Goal: Transaction & Acquisition: Purchase product/service

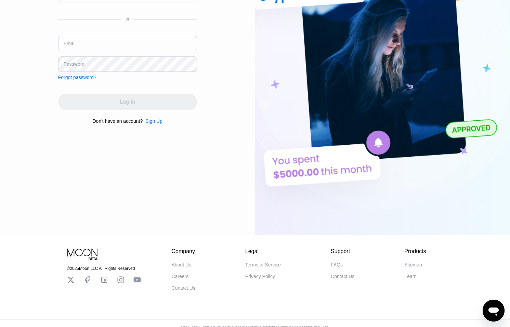
scroll to position [121, 0]
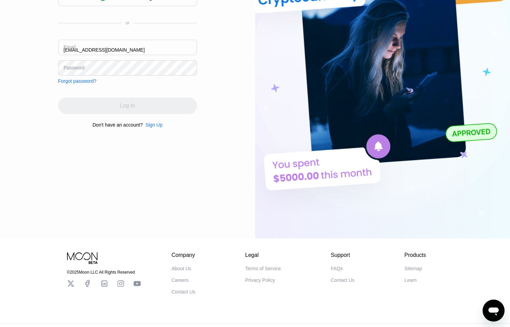
click at [70, 48] on div "Email [EMAIL_ADDRESS][DOMAIN_NAME]" at bounding box center [127, 50] width 139 height 21
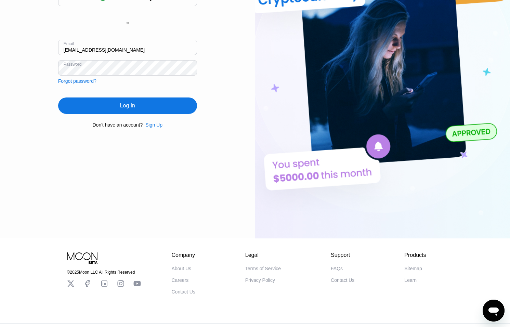
drag, startPoint x: 69, startPoint y: 50, endPoint x: 74, endPoint y: 54, distance: 6.0
click at [70, 51] on input "[EMAIL_ADDRESS][DOMAIN_NAME]" at bounding box center [127, 47] width 139 height 15
click at [70, 49] on input "[EMAIL_ADDRESS][DOMAIN_NAME]" at bounding box center [127, 47] width 139 height 15
type input "thomas@dithailand.com"
click at [122, 100] on div "Log In" at bounding box center [127, 105] width 139 height 16
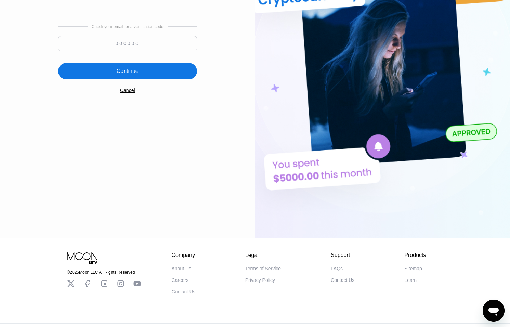
click at [133, 43] on input at bounding box center [127, 43] width 139 height 15
type input "450935"
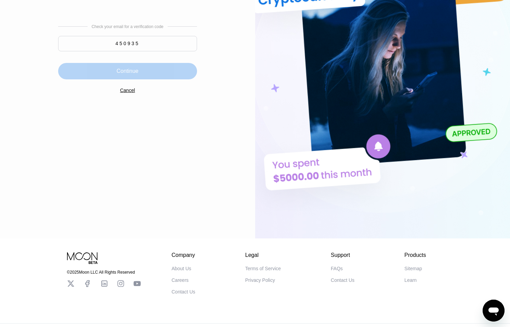
click at [140, 68] on div "Continue" at bounding box center [127, 71] width 139 height 16
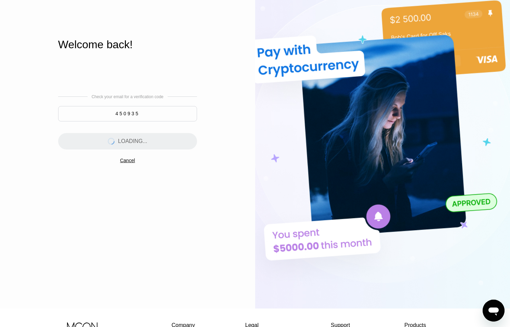
scroll to position [0, 0]
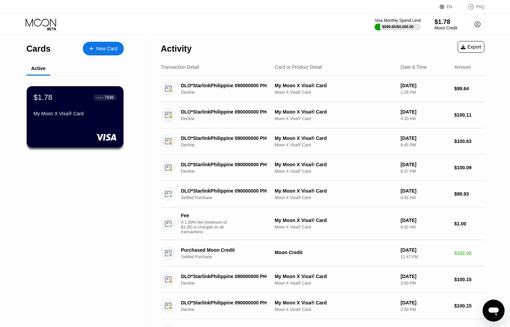
click at [450, 24] on div "$1.78" at bounding box center [445, 21] width 23 height 7
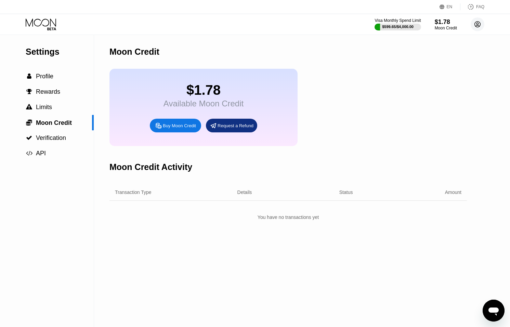
scroll to position [1, 0]
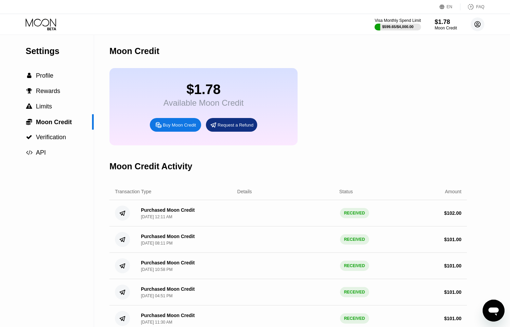
click at [480, 23] on circle at bounding box center [477, 24] width 14 height 14
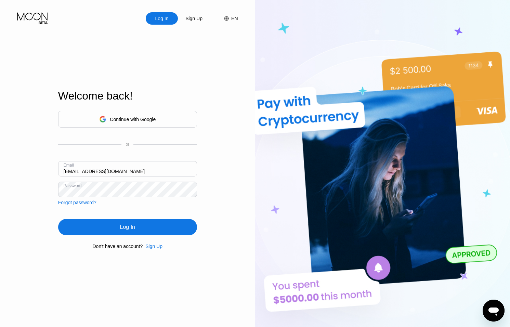
drag, startPoint x: 69, startPoint y: 169, endPoint x: 78, endPoint y: 171, distance: 9.3
click at [69, 169] on input "ceo@dithailand.com" at bounding box center [127, 168] width 139 height 15
click at [72, 171] on input "[EMAIL_ADDRESS][DOMAIN_NAME]" at bounding box center [127, 168] width 139 height 15
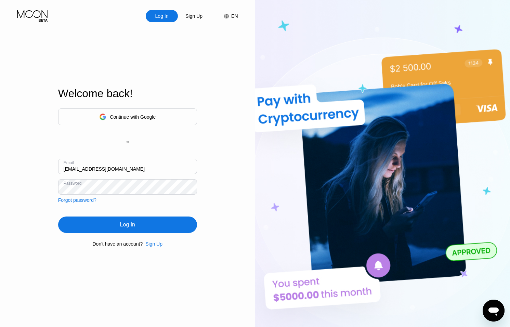
scroll to position [1, 0]
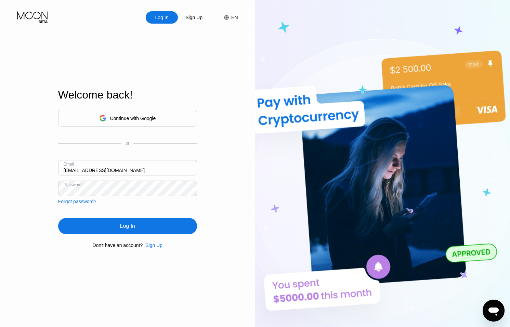
type input "sep@dithailand.com"
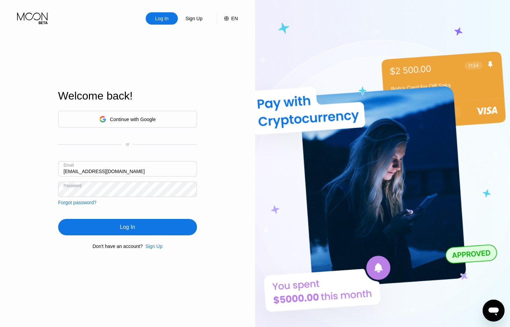
click at [111, 225] on div "Log In" at bounding box center [127, 227] width 139 height 16
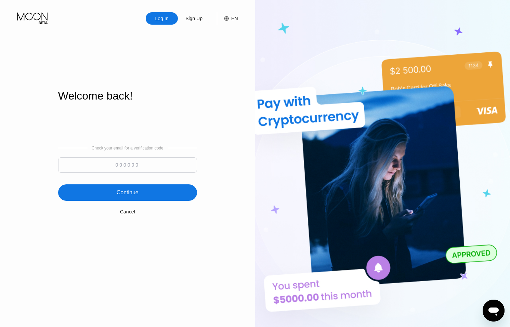
click at [140, 165] on input at bounding box center [127, 164] width 139 height 15
type input "139614"
click at [152, 182] on div "Check your email for a verification code 139614 Continue Cancel" at bounding box center [127, 179] width 139 height 139
click at [156, 187] on div "Continue" at bounding box center [127, 192] width 139 height 16
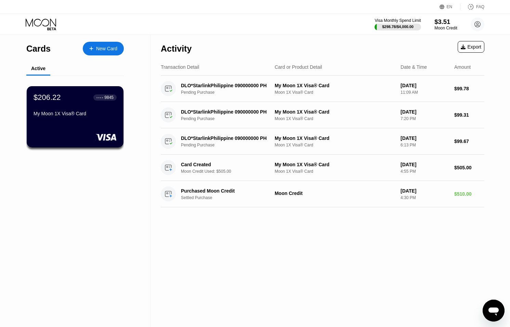
click at [450, 25] on div "$3.51" at bounding box center [445, 21] width 23 height 7
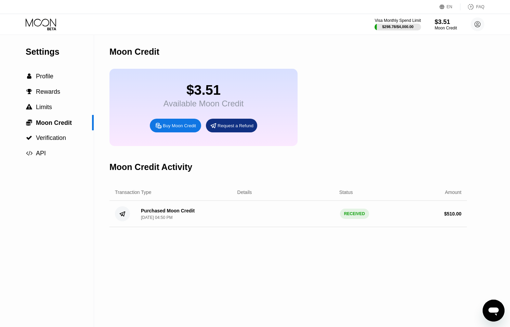
drag, startPoint x: 193, startPoint y: 134, endPoint x: 197, endPoint y: 134, distance: 4.1
click at [193, 134] on div "$3.51 Available Moon Credit Buy Moon Credit Request a Refund" at bounding box center [203, 107] width 188 height 77
click at [190, 128] on div "Buy Moon Credit" at bounding box center [179, 126] width 33 height 6
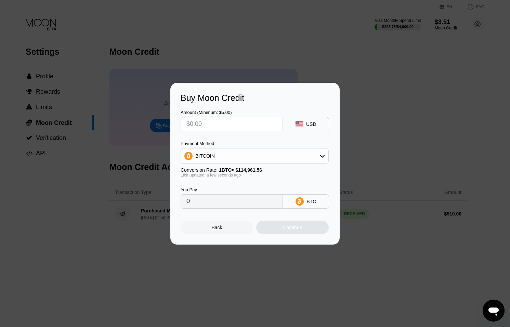
click at [254, 156] on div "BITCOIN" at bounding box center [254, 156] width 147 height 14
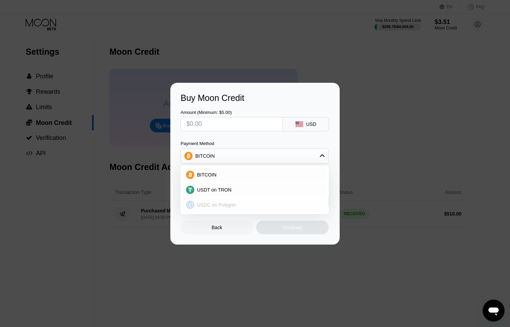
drag, startPoint x: 228, startPoint y: 202, endPoint x: 227, endPoint y: 173, distance: 28.4
click at [228, 202] on span "USDC on Polygon" at bounding box center [216, 204] width 39 height 5
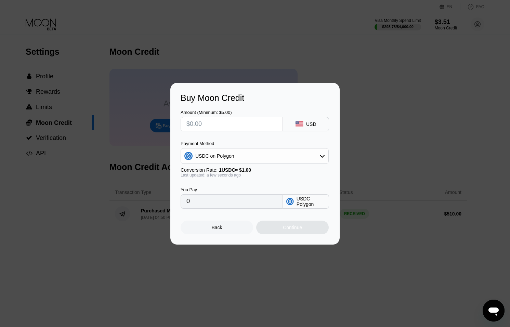
click at [222, 123] on input "text" at bounding box center [231, 124] width 91 height 14
type input "$5"
type input "5.00000000"
type input "$5"
click at [289, 226] on div "Continue" at bounding box center [292, 227] width 19 height 5
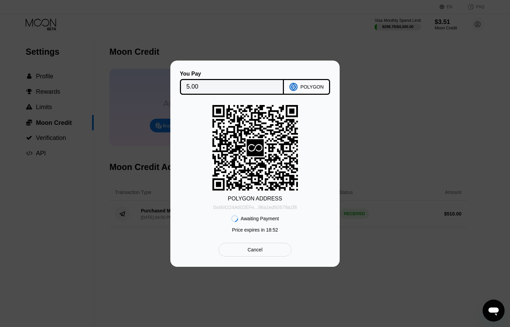
click at [280, 202] on div "0x464224A602EFe...96a1ed92679a1f8" at bounding box center [254, 206] width 83 height 8
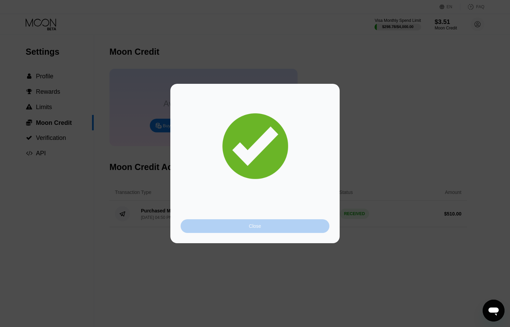
click at [283, 231] on div "Close" at bounding box center [254, 226] width 149 height 14
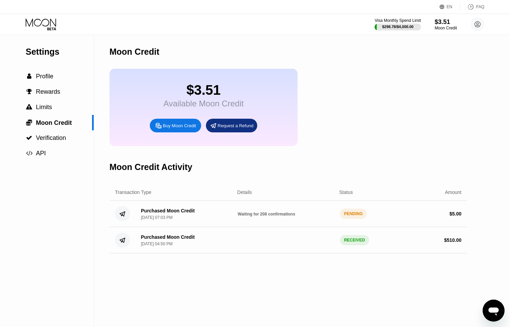
click at [276, 208] on div "Purchased Moon Credit Sep 20, 2025, 07:03 PM Waiting for 208 confirmations PEND…" at bounding box center [287, 214] width 357 height 26
click at [287, 213] on span "Waiting for 208 confirmations" at bounding box center [266, 214] width 57 height 5
drag, startPoint x: 287, startPoint y: 213, endPoint x: 283, endPoint y: 212, distance: 3.9
click at [287, 213] on span "Waiting for 208 confirmations" at bounding box center [266, 214] width 57 height 5
click at [41, 21] on icon at bounding box center [42, 24] width 32 height 12
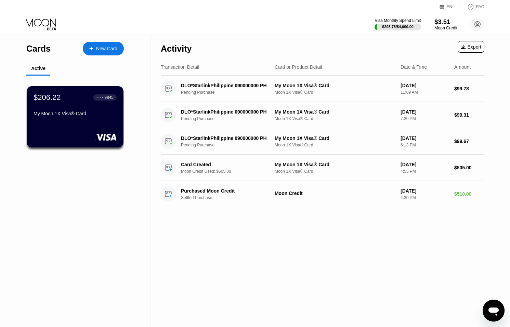
click at [442, 23] on div "$3.51" at bounding box center [445, 21] width 23 height 7
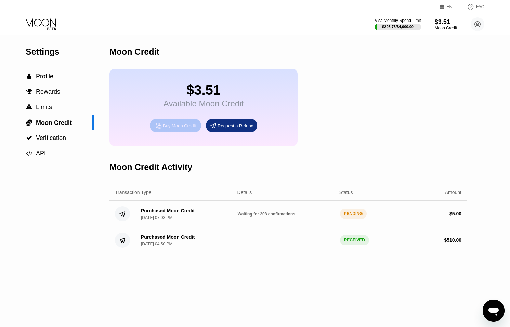
click at [177, 119] on div "Buy Moon Credit" at bounding box center [175, 126] width 51 height 14
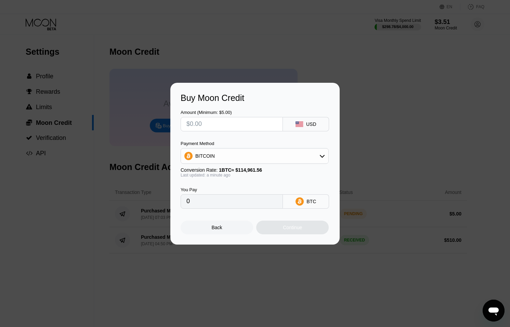
click at [271, 160] on div "BITCOIN" at bounding box center [254, 156] width 147 height 14
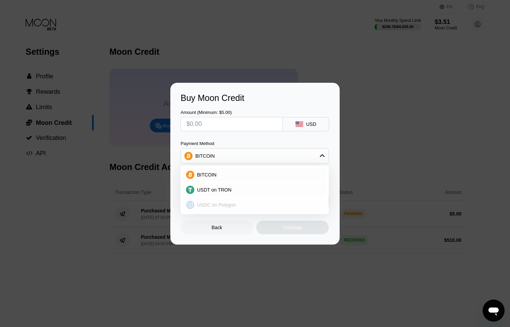
click at [244, 203] on div "USDC on Polygon" at bounding box center [258, 204] width 129 height 5
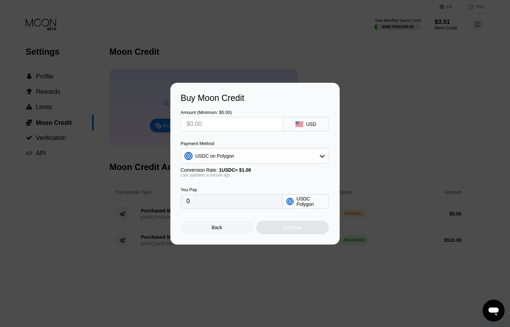
click at [228, 119] on input "text" at bounding box center [231, 124] width 91 height 14
type input "$5"
type input "5.00000000"
type input "$50"
type input "50.00000000"
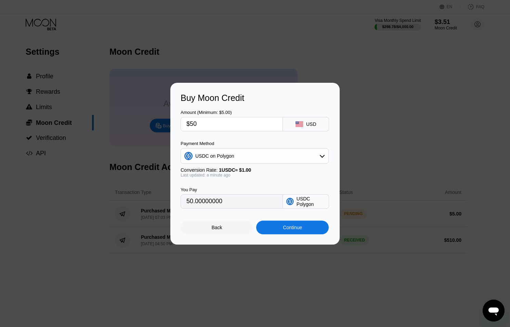
type input "$500"
type input "500.00000000"
type input "$500"
click at [292, 143] on div "Payment Method" at bounding box center [254, 143] width 148 height 5
click at [295, 228] on div "Continue" at bounding box center [292, 227] width 19 height 5
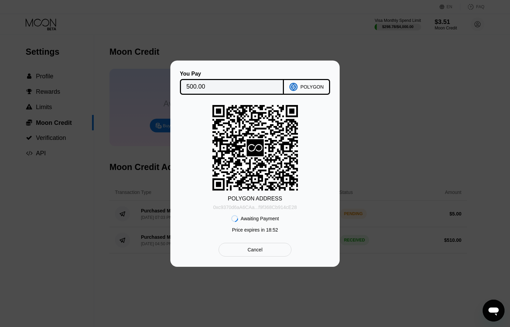
click at [267, 208] on div "0xc9370d6aA6CAa...f9f368Cb914cE28" at bounding box center [254, 206] width 83 height 5
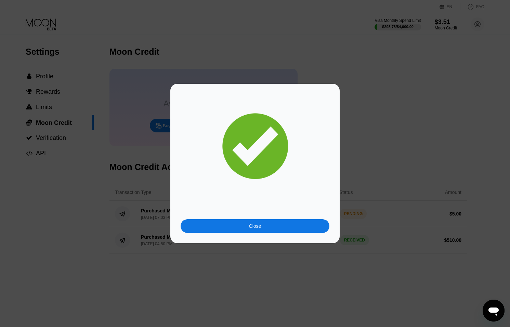
click at [270, 229] on div "Close" at bounding box center [254, 226] width 149 height 14
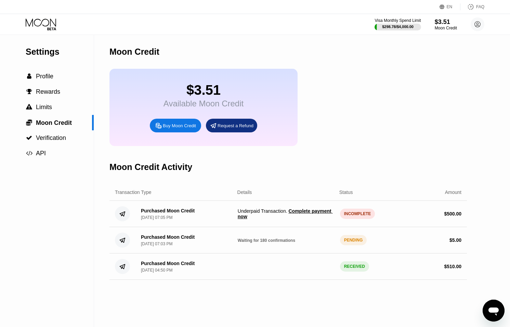
click at [262, 218] on span "Complete payment now" at bounding box center [285, 213] width 95 height 11
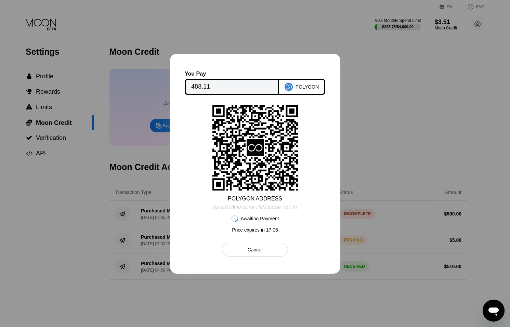
click at [292, 206] on div "0xc9370d6aA6CAa...f9f368Cb914cE28" at bounding box center [254, 206] width 83 height 5
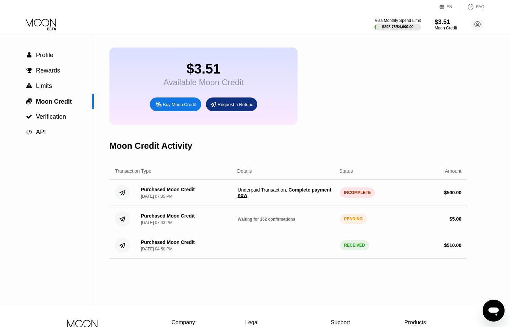
scroll to position [22, 0]
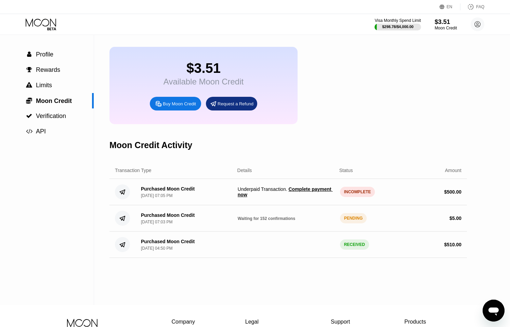
click at [172, 194] on div "Sep 20, 2025, 07:05 PM" at bounding box center [156, 195] width 31 height 5
click at [351, 219] on div "PENDING" at bounding box center [353, 218] width 27 height 10
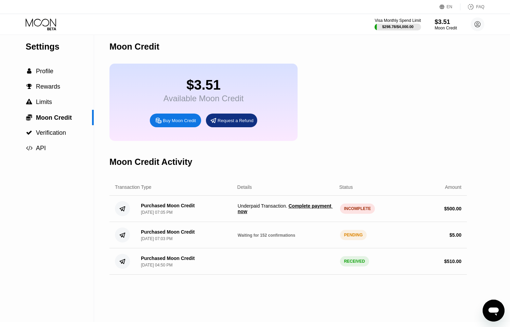
scroll to position [0, 0]
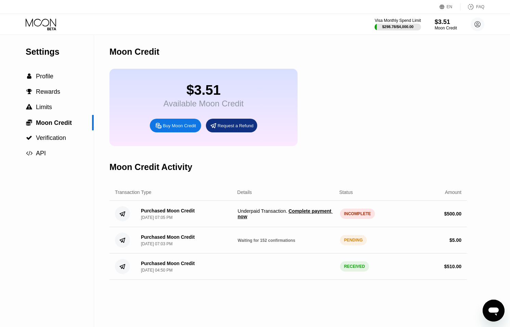
click at [301, 211] on span "Complete payment now" at bounding box center [285, 213] width 95 height 11
click at [436, 22] on div "$3.51" at bounding box center [445, 21] width 23 height 7
click at [354, 213] on div "INCOMPLETE" at bounding box center [357, 213] width 35 height 10
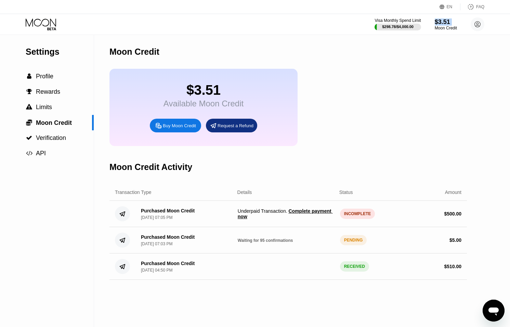
drag, startPoint x: 354, startPoint y: 213, endPoint x: 376, endPoint y: 214, distance: 21.9
click at [354, 213] on div "INCOMPLETE" at bounding box center [357, 213] width 35 height 10
click at [494, 304] on icon "Open messaging window" at bounding box center [493, 310] width 12 height 12
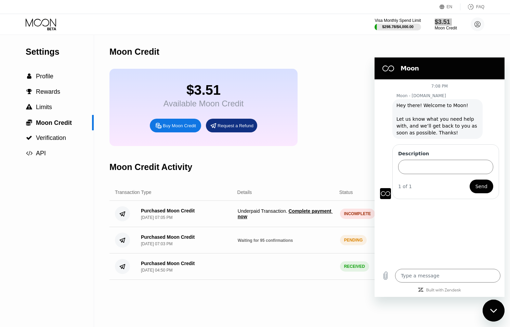
click at [493, 315] on div "Close messaging window" at bounding box center [493, 310] width 21 height 21
type textarea "x"
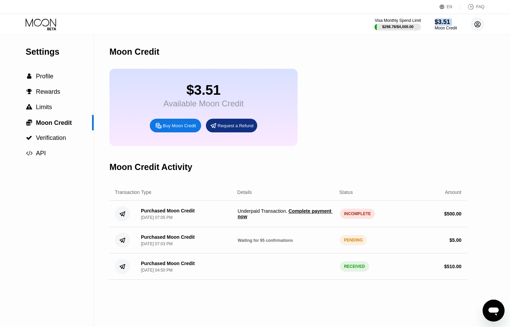
click at [475, 28] on circle at bounding box center [477, 24] width 14 height 14
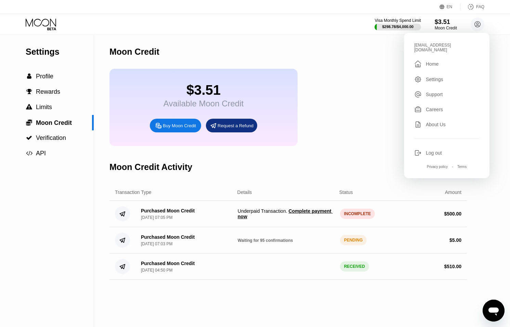
click at [434, 150] on div "Log out" at bounding box center [433, 152] width 16 height 5
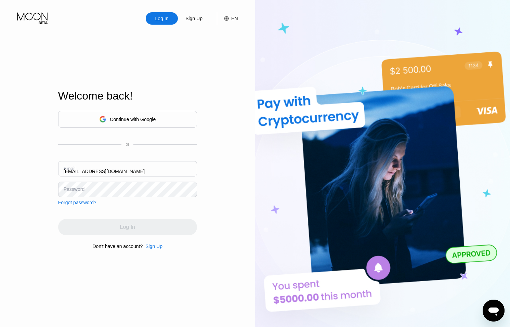
drag, startPoint x: 69, startPoint y: 170, endPoint x: 77, endPoint y: 171, distance: 8.2
click at [69, 170] on div "Email [EMAIL_ADDRESS][DOMAIN_NAME]" at bounding box center [127, 171] width 139 height 21
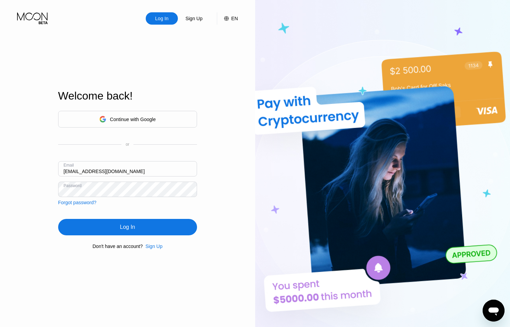
click at [73, 172] on input "[EMAIL_ADDRESS][DOMAIN_NAME]" at bounding box center [127, 168] width 139 height 15
click at [71, 171] on input "[EMAIL_ADDRESS][DOMAIN_NAME]" at bounding box center [127, 168] width 139 height 15
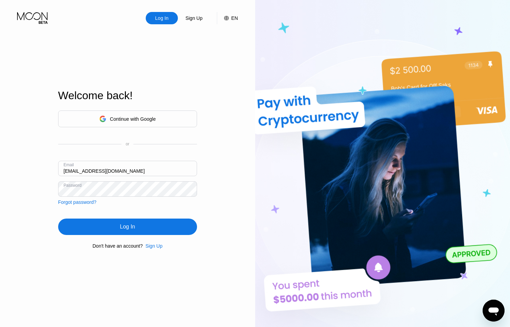
type input "tiger@dithailand.com"
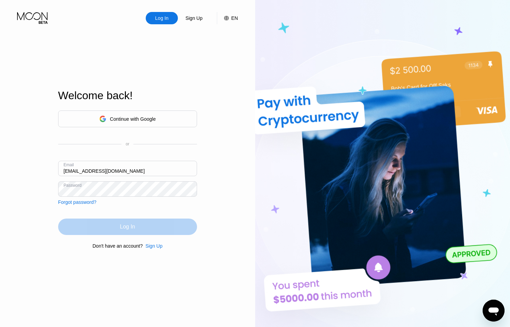
drag, startPoint x: 127, startPoint y: 224, endPoint x: 133, endPoint y: 199, distance: 25.9
click at [127, 224] on div "Log In" at bounding box center [127, 226] width 15 height 7
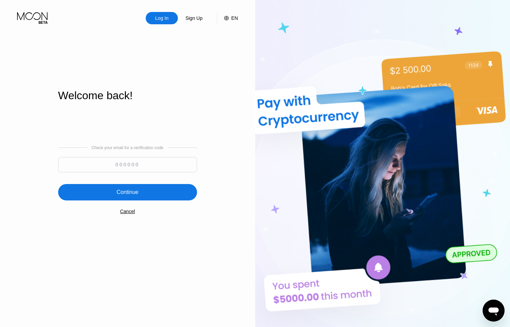
click at [136, 157] on input at bounding box center [127, 164] width 139 height 15
type input "655929"
click at [138, 192] on div "Continue" at bounding box center [128, 192] width 22 height 7
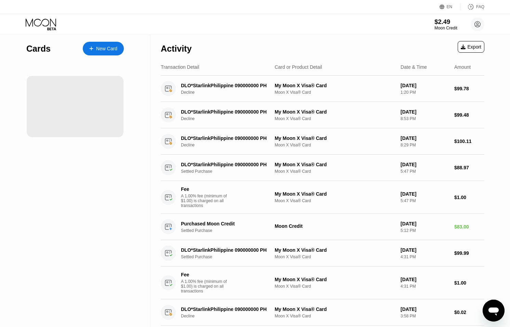
click at [439, 28] on div "Moon Credit" at bounding box center [445, 28] width 23 height 5
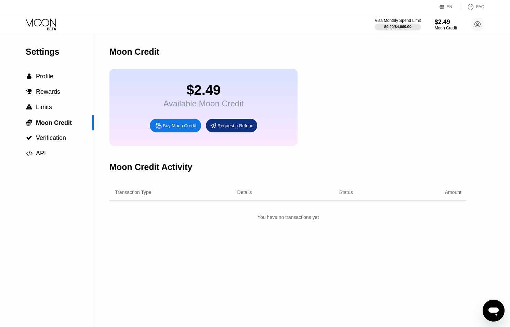
click at [178, 122] on div "Buy Moon Credit" at bounding box center [175, 126] width 51 height 14
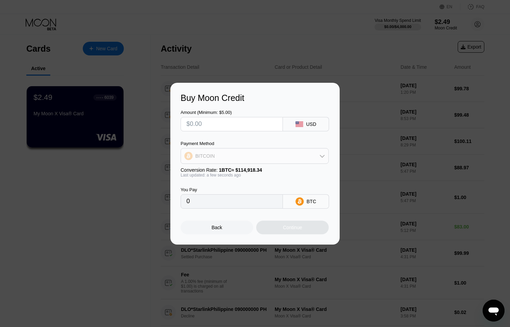
click at [260, 152] on div "BITCOIN" at bounding box center [254, 156] width 147 height 14
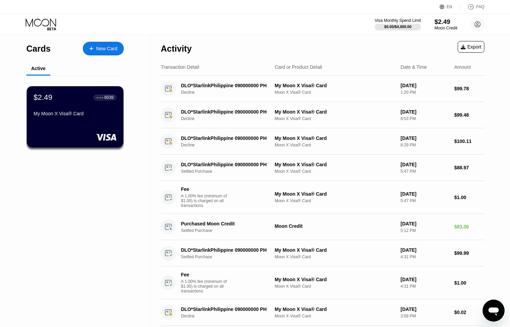
click at [455, 22] on div "$2.49" at bounding box center [445, 21] width 23 height 7
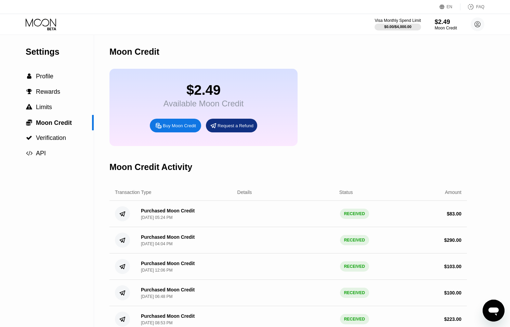
click at [189, 125] on div "Buy Moon Credit" at bounding box center [179, 126] width 33 height 6
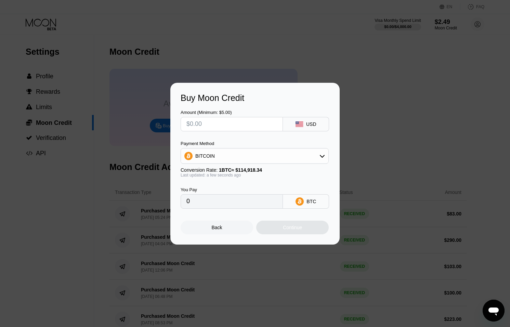
click at [226, 152] on div "BITCOIN" at bounding box center [254, 156] width 147 height 14
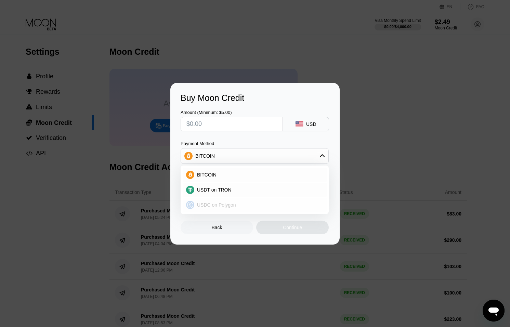
click at [220, 201] on div "USDC on Polygon" at bounding box center [254, 205] width 144 height 14
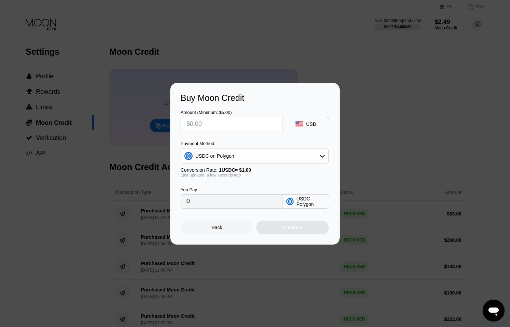
click at [217, 122] on input "text" at bounding box center [231, 124] width 91 height 14
type input "$1"
type input "1.00000000"
type input "$10"
type input "10.00000000"
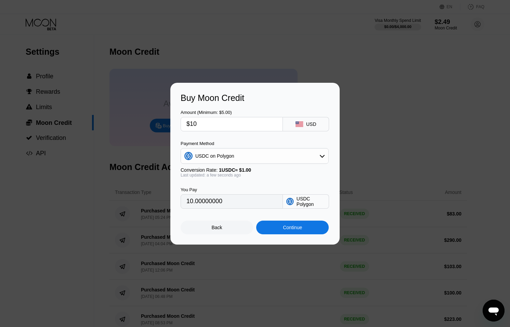
type input "$100"
type input "100.00000000"
type input "$100"
click at [303, 227] on div "Continue" at bounding box center [292, 227] width 72 height 14
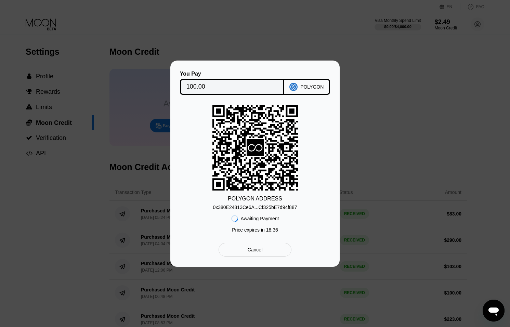
click at [289, 204] on div "0x380E24813Ce6A...Cf325bE7d94f887" at bounding box center [255, 206] width 84 height 8
click at [287, 205] on div "0x380E24813Ce6A...Cf325bE7d94f887" at bounding box center [255, 206] width 84 height 5
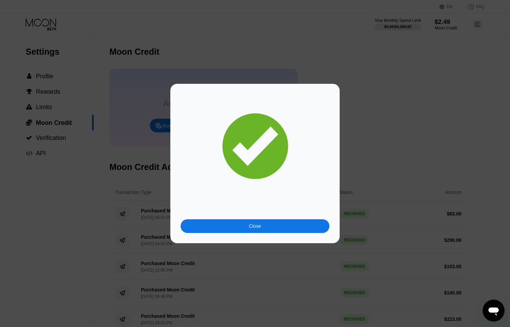
click at [276, 225] on div "Close" at bounding box center [254, 226] width 149 height 14
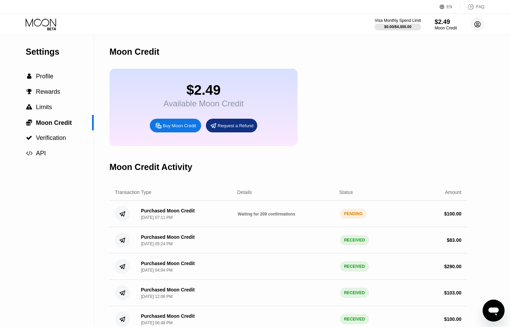
click at [475, 24] on circle at bounding box center [477, 24] width 14 height 14
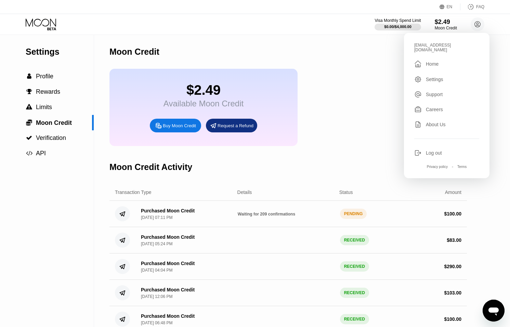
click at [433, 142] on div "tiger@dithailand.com  Home Settings Support Careers About Us Log out Privacy p…" at bounding box center [446, 105] width 85 height 145
click at [431, 151] on div "Log out" at bounding box center [446, 153] width 65 height 8
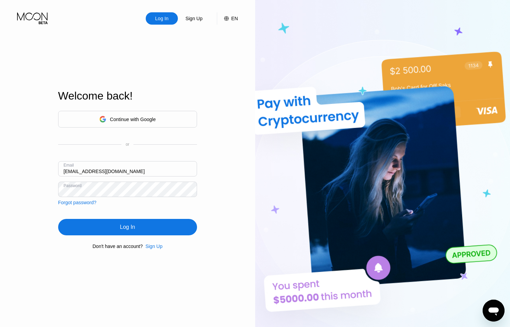
click at [72, 171] on input "[EMAIL_ADDRESS][DOMAIN_NAME]" at bounding box center [127, 168] width 139 height 15
type input "[EMAIL_ADDRESS][DOMAIN_NAME]"
click at [116, 226] on div "Log In" at bounding box center [127, 227] width 139 height 16
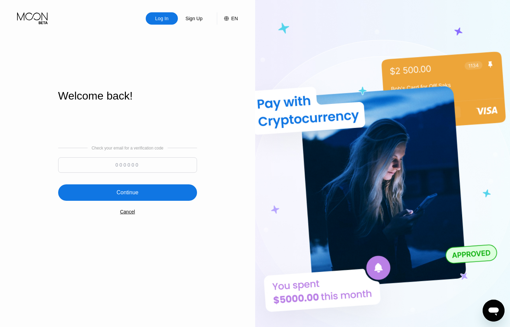
click at [137, 163] on input at bounding box center [127, 164] width 139 height 15
type input "562854"
click at [129, 202] on div "Check your email for a verification code 562854 Continue Cancel" at bounding box center [127, 179] width 139 height 139
click at [137, 191] on div "Continue" at bounding box center [128, 192] width 22 height 7
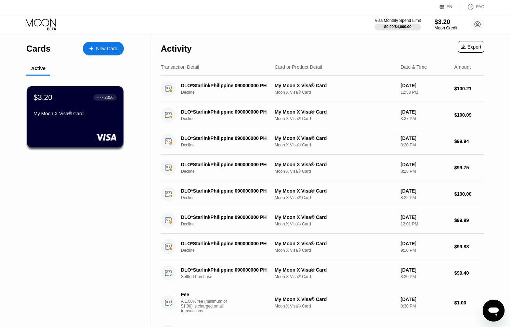
click at [443, 22] on div "$3.20" at bounding box center [445, 21] width 23 height 7
click at [445, 30] on div "Visa Monthly Spend Limit $0.00 / $4,000.00 $3.20 Moon Credit card18@dithailand.…" at bounding box center [429, 24] width 110 height 14
click at [445, 27] on div "Moon Credit" at bounding box center [445, 28] width 23 height 5
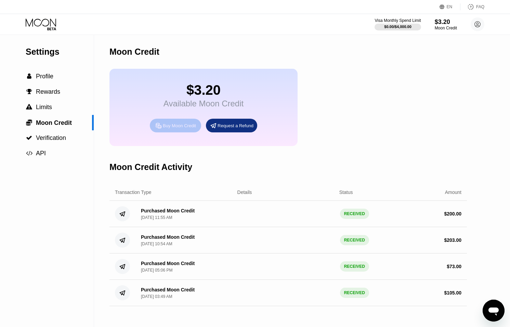
click at [164, 125] on div "Buy Moon Credit" at bounding box center [179, 126] width 33 height 6
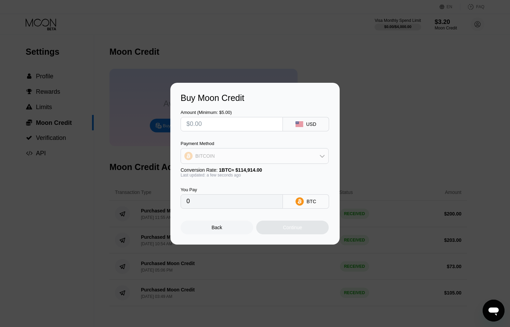
drag, startPoint x: 221, startPoint y: 157, endPoint x: 218, endPoint y: 164, distance: 7.6
click at [220, 157] on div "BITCOIN" at bounding box center [254, 156] width 147 height 14
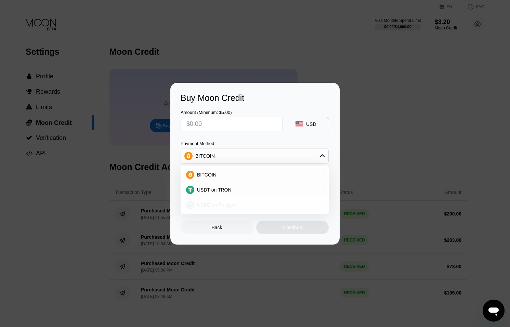
drag, startPoint x: 215, startPoint y: 206, endPoint x: 216, endPoint y: 184, distance: 21.9
click at [215, 206] on span "USDC on Polygon" at bounding box center [216, 204] width 39 height 5
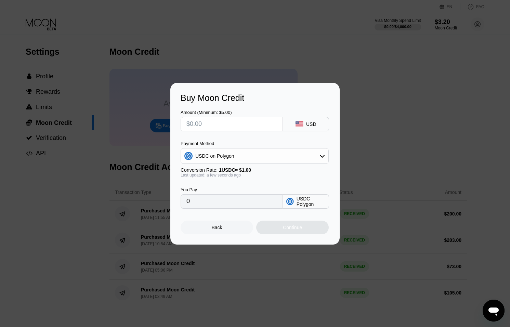
click at [215, 120] on input "text" at bounding box center [231, 124] width 91 height 14
type input "$4"
type input "4.00000000"
type input "$40"
type input "40.00000000"
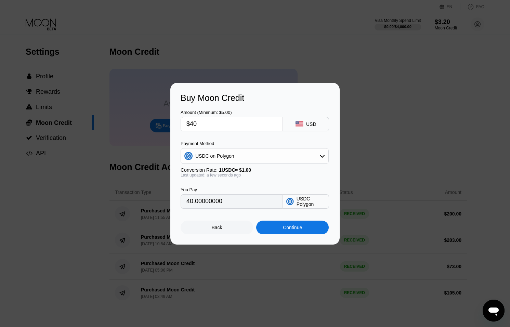
type input "$404"
type input "404.00000000"
type input "$404"
click at [304, 222] on div "Continue" at bounding box center [292, 227] width 72 height 14
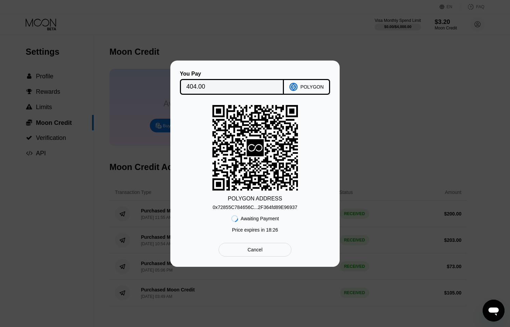
click at [280, 206] on div "0x72855C784656C...2F364fd89E96937" at bounding box center [255, 206] width 85 height 5
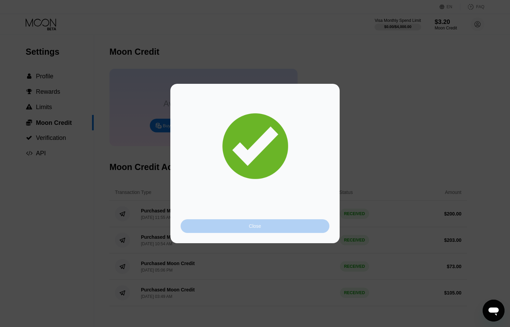
click at [248, 229] on div "Close" at bounding box center [254, 226] width 149 height 14
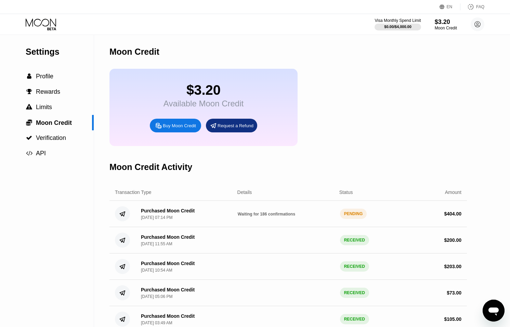
click at [347, 213] on div "PENDING" at bounding box center [353, 213] width 27 height 10
drag, startPoint x: 478, startPoint y: 25, endPoint x: 459, endPoint y: 58, distance: 38.3
click at [478, 25] on icon at bounding box center [477, 24] width 14 height 14
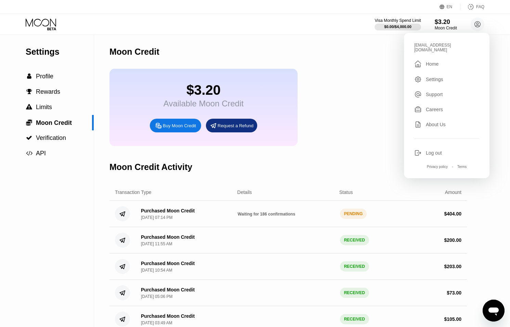
click at [422, 151] on div "Log out" at bounding box center [446, 153] width 65 height 8
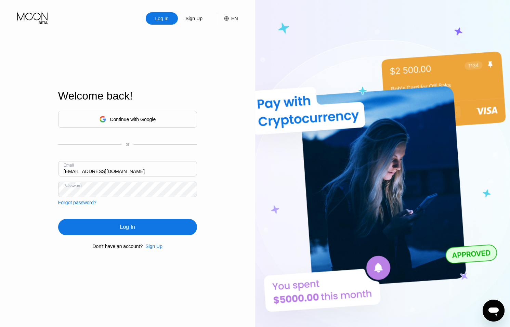
click at [72, 171] on input "[EMAIL_ADDRESS][DOMAIN_NAME]" at bounding box center [127, 168] width 139 height 15
type input "[EMAIL_ADDRESS][DOMAIN_NAME]"
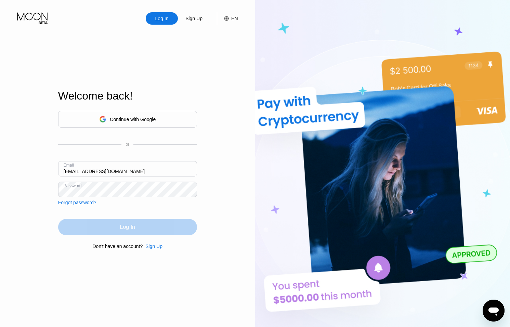
click at [104, 221] on div "Log In" at bounding box center [127, 227] width 139 height 16
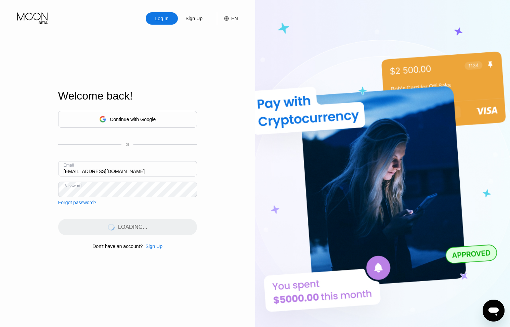
click at [114, 172] on input "[EMAIL_ADDRESS][DOMAIN_NAME]" at bounding box center [127, 168] width 139 height 15
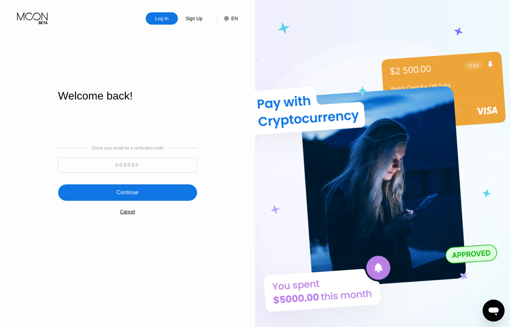
click at [135, 163] on input at bounding box center [127, 164] width 139 height 15
type input "259879"
click at [159, 199] on div "Continue" at bounding box center [127, 192] width 139 height 16
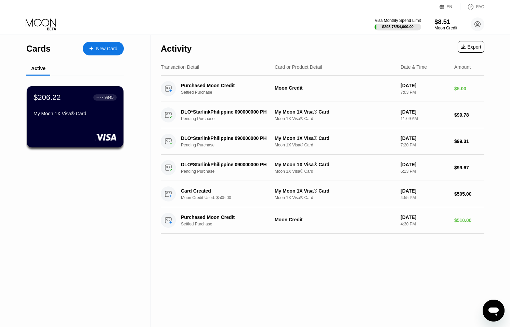
click at [443, 23] on div "$8.51" at bounding box center [445, 21] width 23 height 7
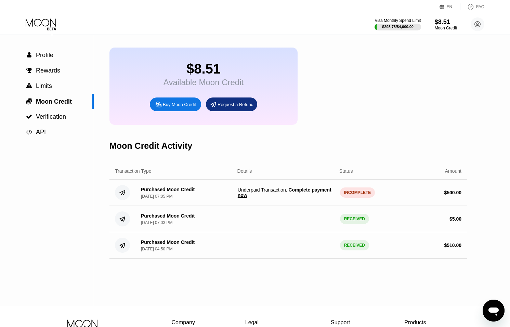
scroll to position [30, 0]
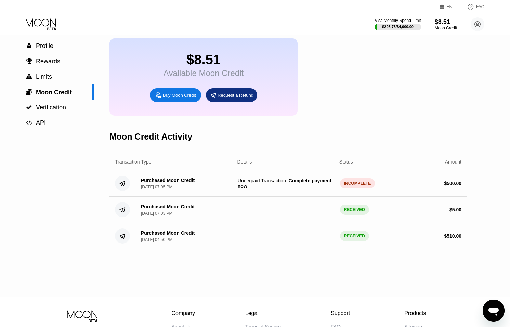
click at [299, 181] on span "Complete payment now" at bounding box center [285, 183] width 95 height 11
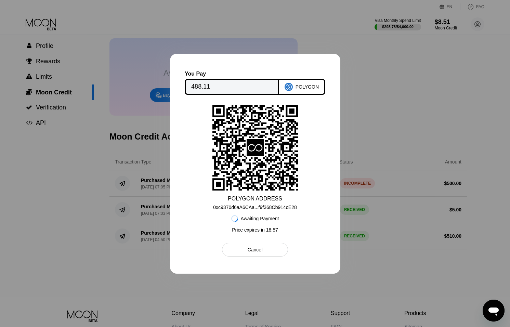
click at [273, 252] on div "Cancel" at bounding box center [255, 250] width 66 height 14
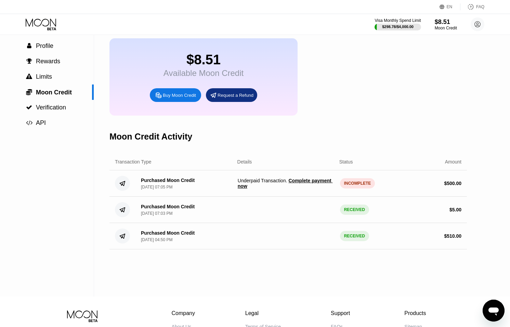
click at [497, 310] on icon "Open messaging window" at bounding box center [493, 311] width 10 height 8
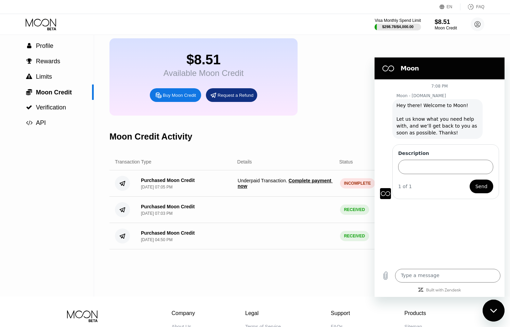
scroll to position [0, 0]
click at [421, 167] on input "Description" at bounding box center [445, 167] width 95 height 14
type input "credit not arrive"
click at [486, 187] on span "Send" at bounding box center [481, 186] width 12 height 8
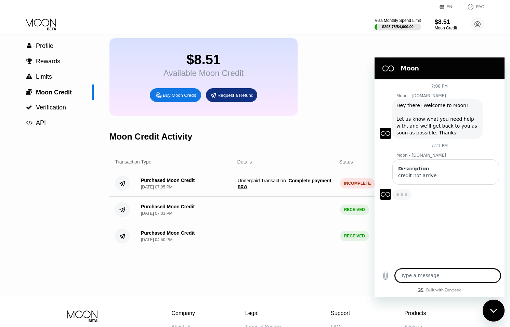
click at [428, 274] on textarea at bounding box center [447, 276] width 105 height 14
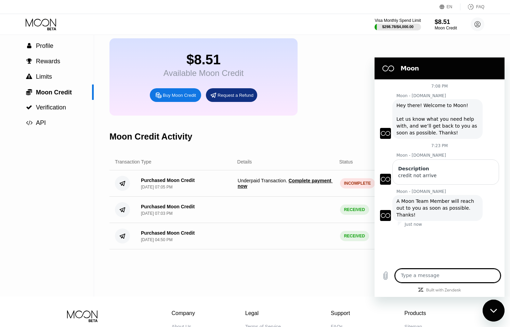
paste textarea "0xc9370d6aA6CAa6a62c87686F0f9f368Cb914cE28"
type textarea "0xc9370d6aA6CAa6a62c87686F0f9f368Cb914cE28"
click at [493, 273] on icon "Send message" at bounding box center [493, 276] width 6 height 8
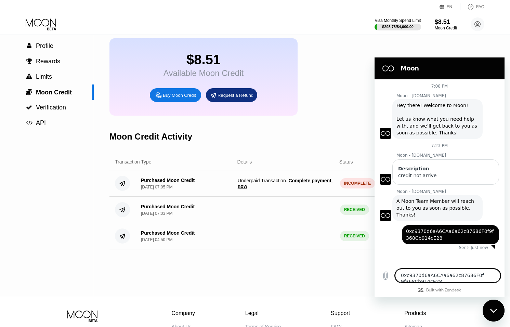
click at [431, 272] on textarea "0xc9370d6aA6CAa6a62c87686F0f9f368Cb914cE28" at bounding box center [447, 276] width 105 height 14
paste textarea "0x60170fe63c7d5137d97a8250dcbe436e35a62b0399dce5a0c5768b6d0845ce9d"
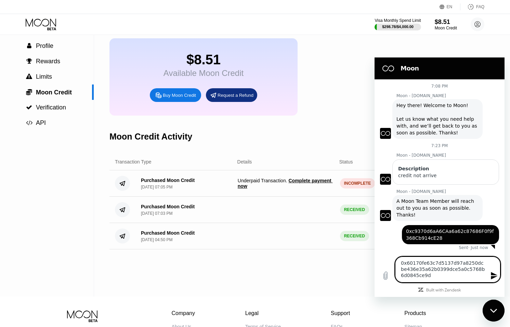
type textarea "0x60170fe63c7d5137d97a8250dcbe436e35a62b0399dce5a0c5768b6d0845ce9d"
click at [495, 276] on icon "Send message" at bounding box center [493, 276] width 6 height 8
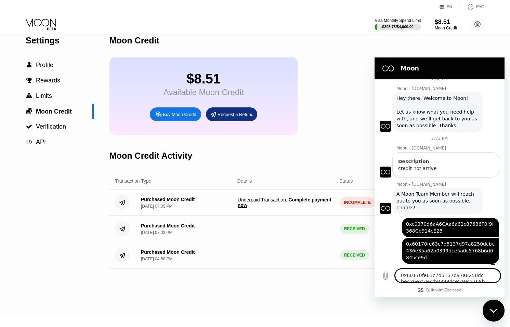
scroll to position [11, 0]
click at [297, 201] on span "Complete payment now" at bounding box center [285, 202] width 95 height 11
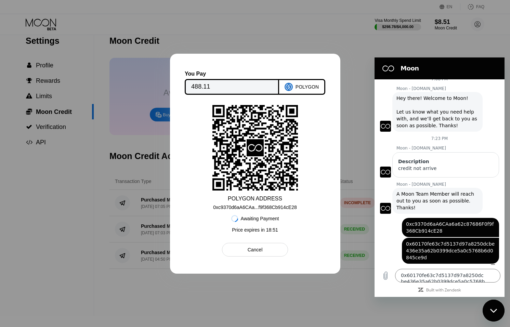
click at [351, 289] on div at bounding box center [255, 163] width 510 height 327
click at [492, 311] on icon "Close messaging window" at bounding box center [492, 310] width 7 height 4
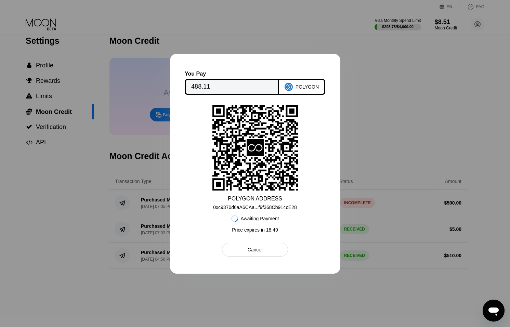
click at [407, 272] on div at bounding box center [255, 163] width 510 height 327
click at [261, 250] on div "Cancel" at bounding box center [254, 249] width 15 height 6
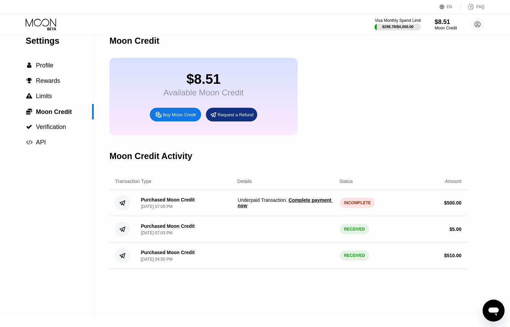
scroll to position [0, 0]
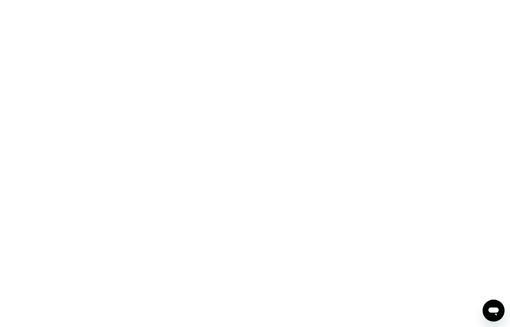
click at [493, 310] on icon "Open messaging window" at bounding box center [493, 311] width 10 height 8
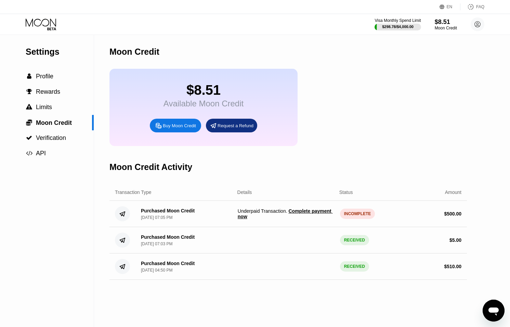
click at [140, 213] on div "Purchased Moon Credit Sep 20, 2025, 07:05 PM" at bounding box center [164, 214] width 59 height 12
click at [120, 212] on circle at bounding box center [122, 213] width 15 height 15
click at [475, 24] on circle at bounding box center [477, 24] width 14 height 14
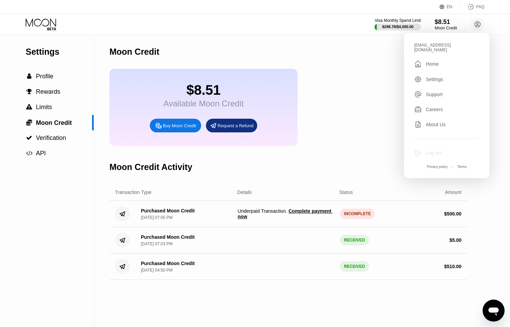
click at [423, 149] on div "Log out" at bounding box center [446, 153] width 65 height 8
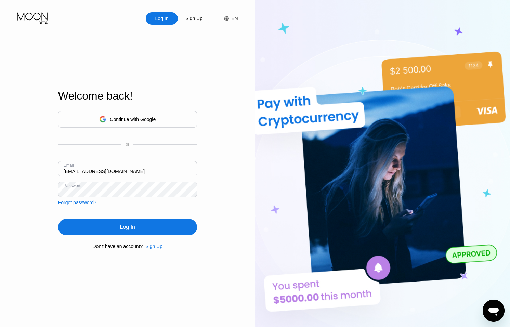
click at [69, 171] on div "Email [EMAIL_ADDRESS][DOMAIN_NAME]" at bounding box center [127, 171] width 139 height 21
click at [71, 171] on input "[EMAIL_ADDRESS][DOMAIN_NAME]" at bounding box center [127, 168] width 139 height 15
type input "[PERSON_NAME][EMAIL_ADDRESS][DOMAIN_NAME]"
click at [114, 219] on div "Log In" at bounding box center [127, 227] width 139 height 16
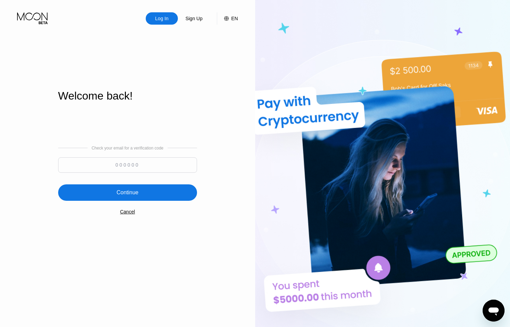
click at [142, 170] on input at bounding box center [127, 164] width 139 height 15
click at [148, 163] on input at bounding box center [127, 164] width 139 height 15
type input "411196"
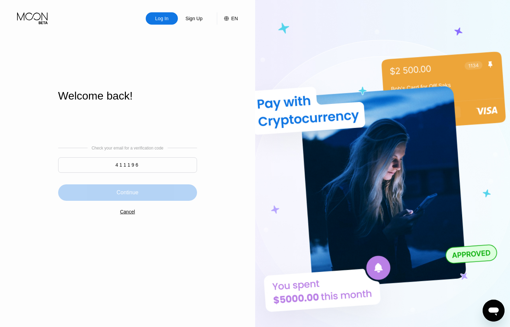
click at [140, 187] on div "Continue" at bounding box center [127, 192] width 139 height 16
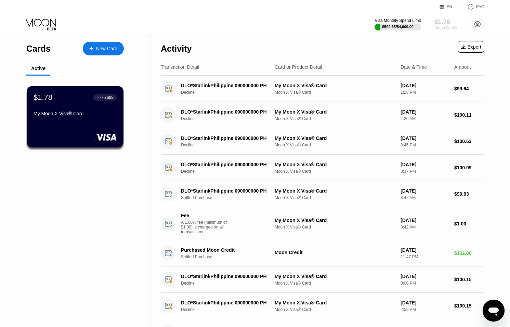
click at [444, 24] on div "$1.78" at bounding box center [445, 21] width 23 height 7
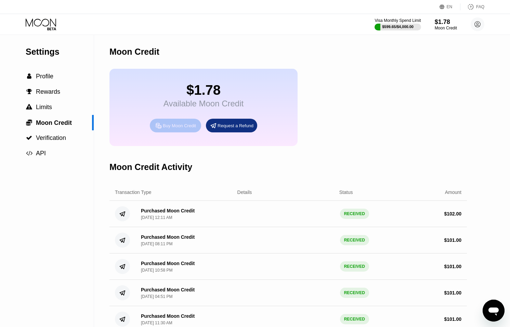
click at [184, 121] on div "Buy Moon Credit" at bounding box center [175, 126] width 51 height 14
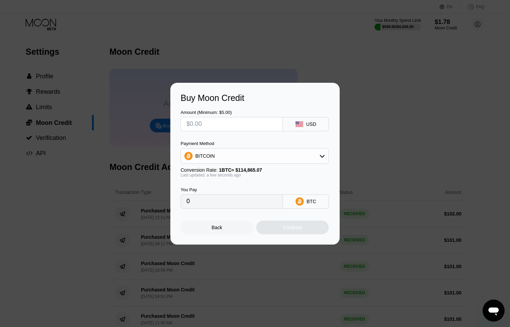
click at [212, 119] on input "text" at bounding box center [231, 124] width 91 height 14
type input "$1"
type input "0.00000871"
type input "$10"
type input "0.00008706"
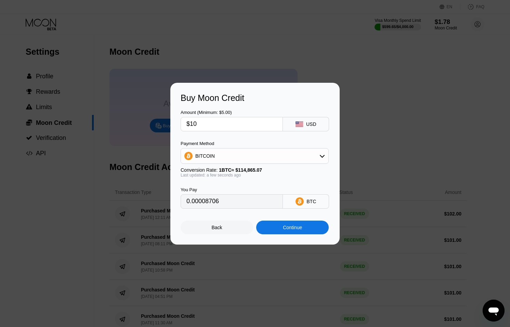
type input "$100"
type input "0.00087059"
type input "$100"
click at [214, 163] on div "BITCOIN" at bounding box center [254, 156] width 148 height 16
click at [225, 153] on div "BITCOIN" at bounding box center [254, 156] width 147 height 14
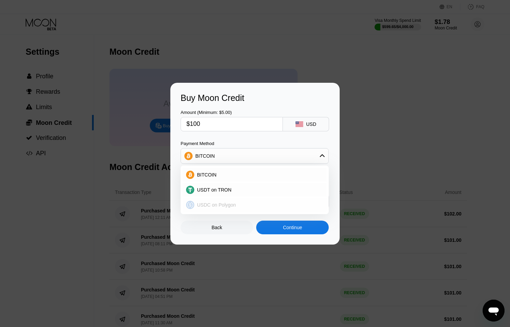
click at [221, 203] on span "USDC on Polygon" at bounding box center [216, 204] width 39 height 5
type input "100.00000000"
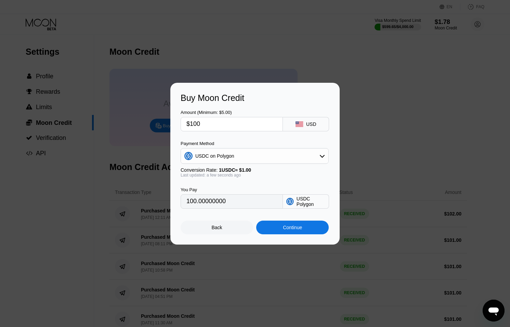
click at [288, 229] on div "Continue" at bounding box center [292, 227] width 19 height 5
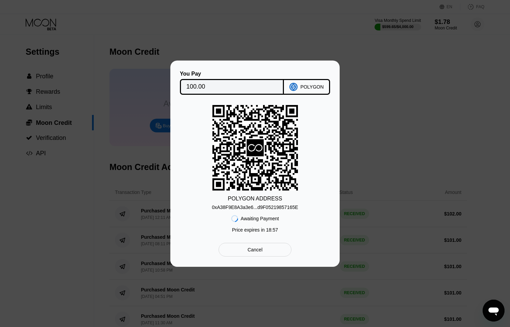
drag, startPoint x: 258, startPoint y: 252, endPoint x: 257, endPoint y: 244, distance: 8.7
click at [258, 252] on div "Cancel" at bounding box center [254, 249] width 15 height 6
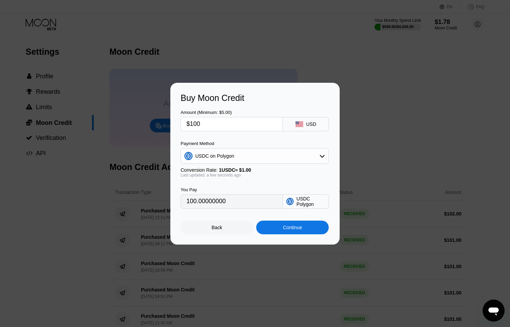
click at [209, 125] on input "$100" at bounding box center [231, 124] width 91 height 14
type input "$10"
type input "10.00000000"
type input "$101"
type input "101.00000000"
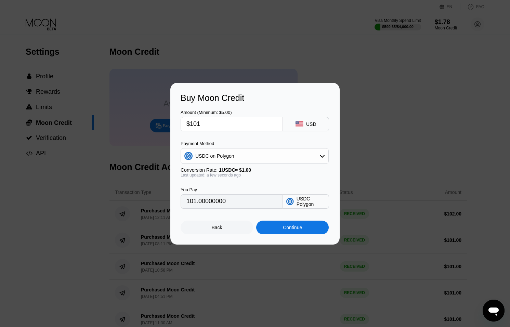
type input "$101"
click at [298, 225] on div "Continue" at bounding box center [292, 227] width 19 height 5
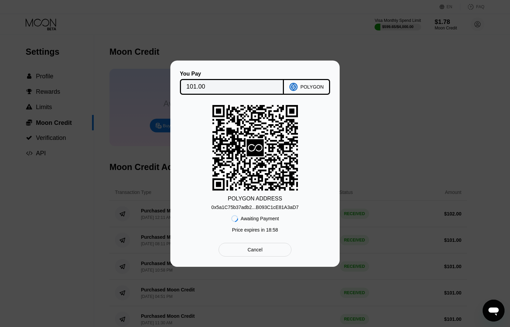
click at [259, 208] on div "0x5a1C75b37adb2...B093C1cE81A3aD7" at bounding box center [254, 206] width 87 height 5
click at [277, 204] on div "0x5a1C75b37adb2...B093C1cE81A3aD7" at bounding box center [254, 206] width 87 height 5
click at [287, 204] on div "0x5a1C75b37adb2...B093C1cE81A3aD7" at bounding box center [254, 206] width 87 height 5
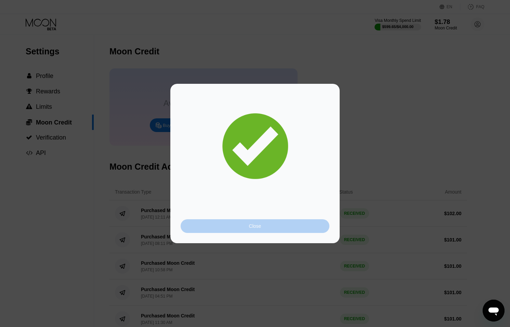
click at [296, 220] on div "Close" at bounding box center [254, 226] width 149 height 14
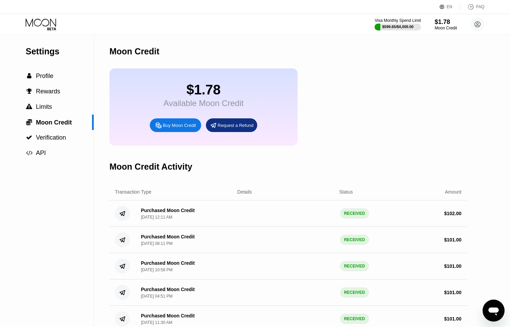
scroll to position [0, 0]
click at [474, 24] on icon at bounding box center [477, 24] width 14 height 14
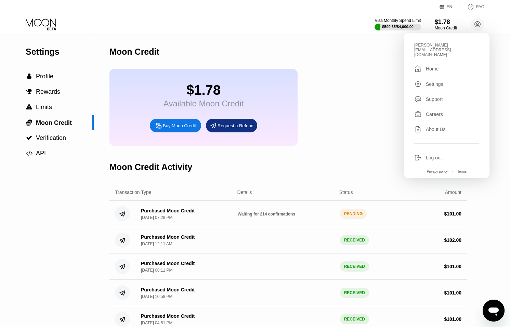
click at [422, 154] on div "Log out" at bounding box center [446, 158] width 65 height 8
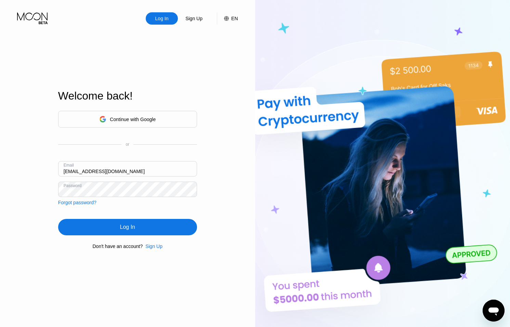
click at [70, 170] on div "Email [EMAIL_ADDRESS][DOMAIN_NAME]" at bounding box center [127, 171] width 139 height 21
drag, startPoint x: 71, startPoint y: 171, endPoint x: 77, endPoint y: 171, distance: 5.8
click at [71, 171] on input "[EMAIL_ADDRESS][DOMAIN_NAME]" at bounding box center [127, 168] width 139 height 15
type input "aunglin@dithailand.com"
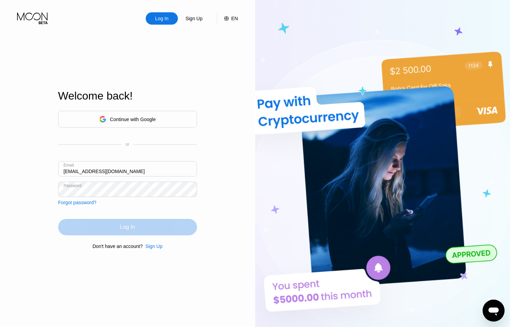
click at [139, 234] on div "Log In" at bounding box center [127, 227] width 139 height 16
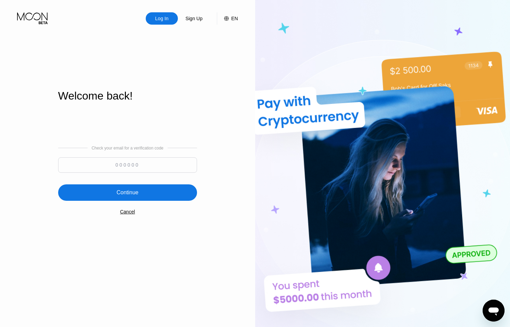
click at [134, 165] on input at bounding box center [127, 164] width 139 height 15
click at [141, 166] on input at bounding box center [127, 164] width 139 height 15
type input "857829"
click at [144, 192] on div "Continue" at bounding box center [127, 192] width 139 height 16
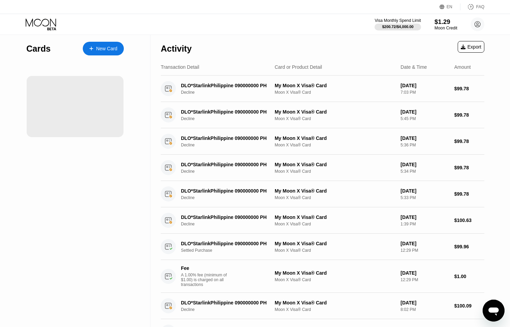
click at [449, 24] on div "$1.29" at bounding box center [445, 21] width 23 height 7
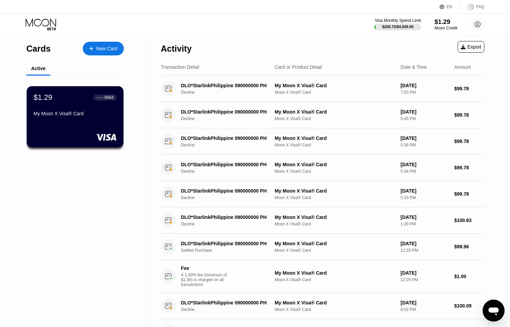
click at [447, 24] on div "$1.29" at bounding box center [445, 21] width 23 height 7
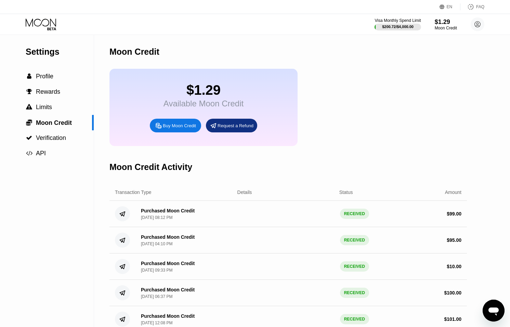
click at [177, 127] on div "Buy Moon Credit" at bounding box center [179, 126] width 33 height 6
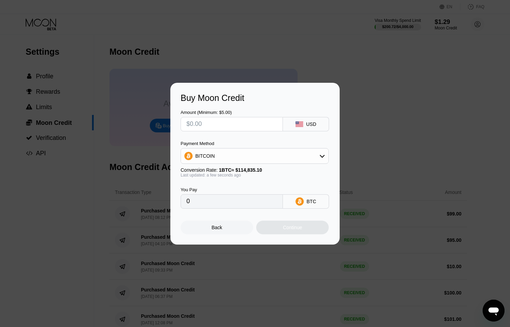
click at [222, 156] on div "BITCOIN" at bounding box center [254, 156] width 147 height 14
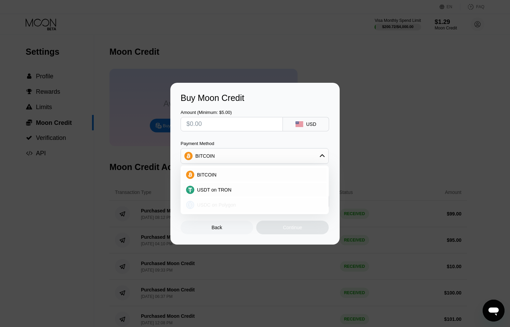
drag, startPoint x: 221, startPoint y: 201, endPoint x: 220, endPoint y: 184, distance: 17.1
click at [221, 201] on div "USDC on Polygon" at bounding box center [254, 205] width 144 height 14
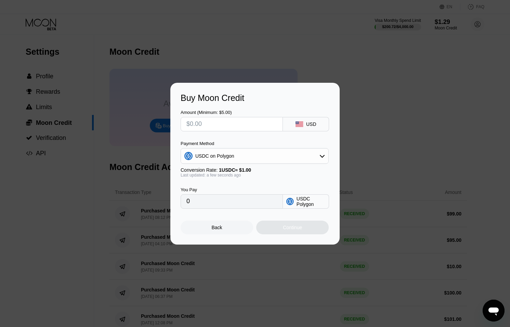
click at [211, 122] on input "text" at bounding box center [231, 124] width 91 height 14
type input "$1"
type input "1.00000000"
type input "$10"
type input "10.00000000"
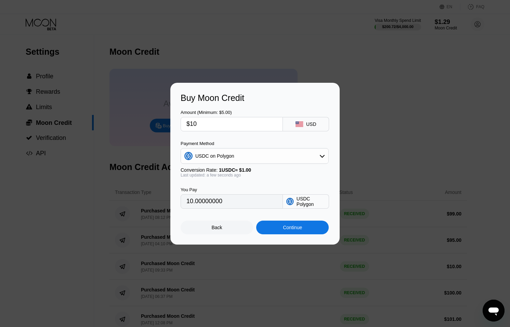
type input "$100"
type input "100.00000000"
type input "$10"
type input "10.00000000"
type input "$101"
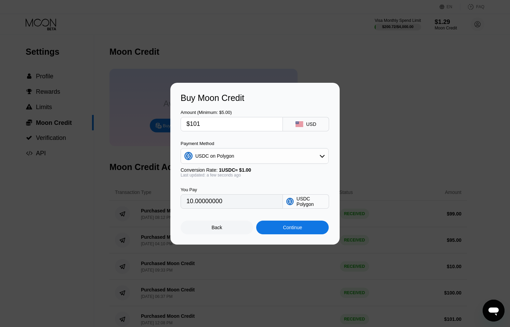
type input "101.00000000"
type input "$101"
click at [285, 226] on div "Continue" at bounding box center [292, 227] width 19 height 5
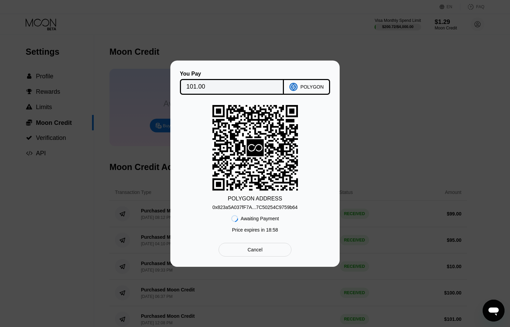
click at [257, 206] on div "0x823a5A037fF7A...7C50254C9759b64" at bounding box center [254, 206] width 85 height 5
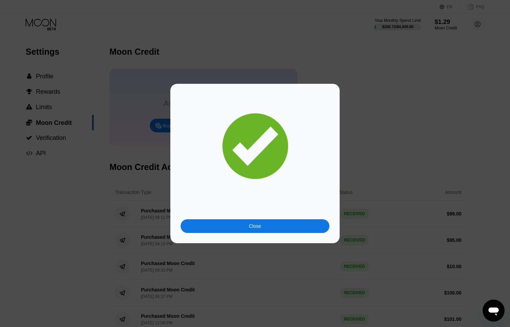
click at [297, 232] on div "Close" at bounding box center [254, 226] width 149 height 14
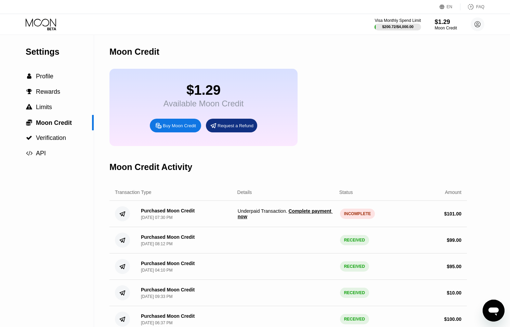
click at [254, 217] on span "Complete payment now" at bounding box center [285, 213] width 95 height 11
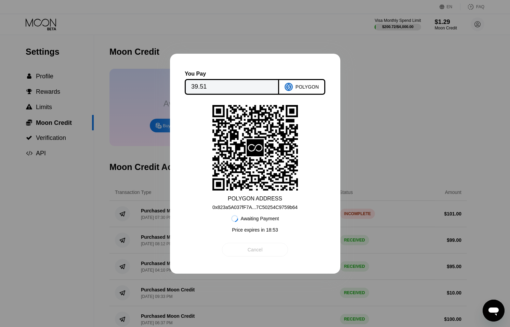
click at [270, 246] on div "Cancel" at bounding box center [255, 250] width 66 height 14
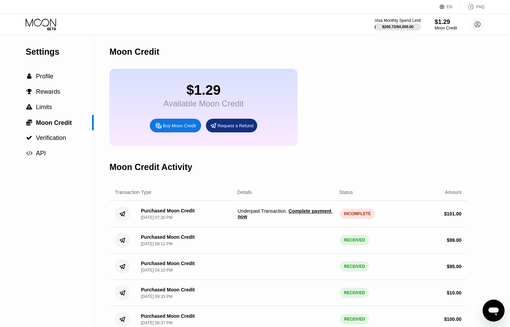
click at [495, 311] on icon "Open messaging window" at bounding box center [493, 311] width 10 height 8
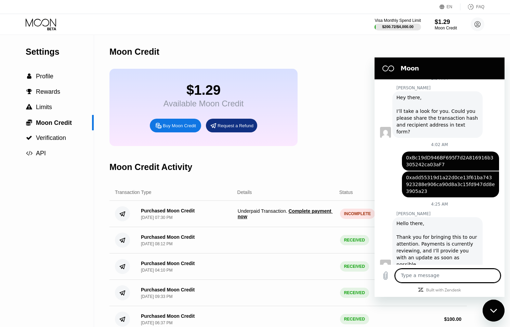
click at [291, 172] on div "Moon Credit Activity" at bounding box center [287, 167] width 357 height 34
click at [319, 177] on div "Moon Credit Activity" at bounding box center [287, 167] width 357 height 34
click at [488, 308] on div "Close messaging window" at bounding box center [493, 310] width 21 height 21
type textarea "x"
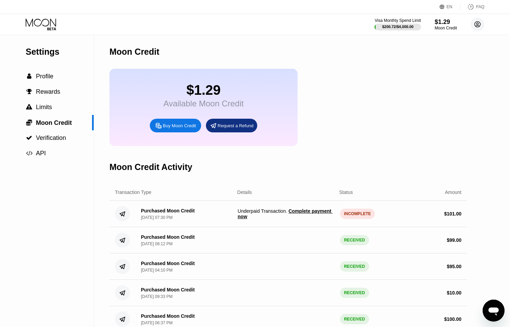
click at [474, 30] on circle at bounding box center [477, 24] width 14 height 14
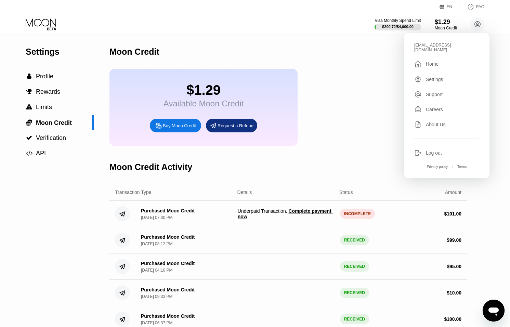
click at [438, 150] on div "Log out" at bounding box center [433, 152] width 16 height 5
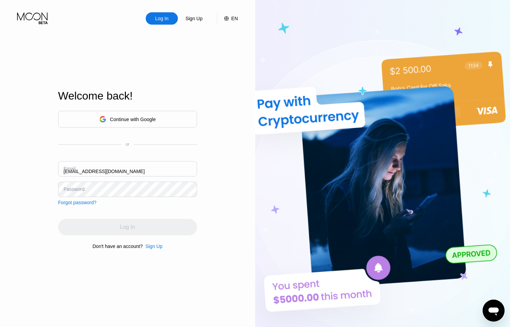
click at [71, 174] on input "[EMAIL_ADDRESS][DOMAIN_NAME]" at bounding box center [127, 168] width 139 height 15
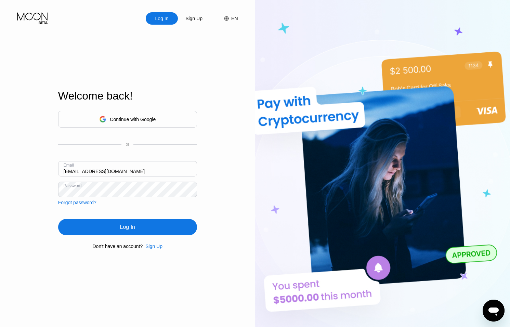
click at [71, 172] on input "[EMAIL_ADDRESS][DOMAIN_NAME]" at bounding box center [127, 168] width 139 height 15
type input "[EMAIL_ADDRESS][DOMAIN_NAME]"
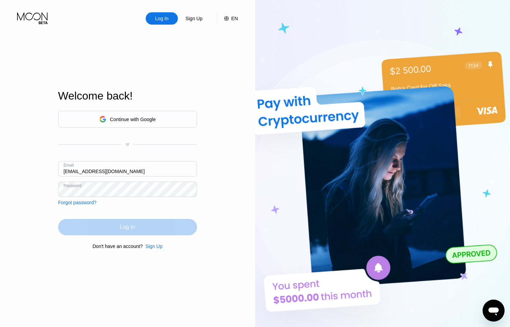
click at [122, 234] on div "Log In" at bounding box center [127, 227] width 139 height 16
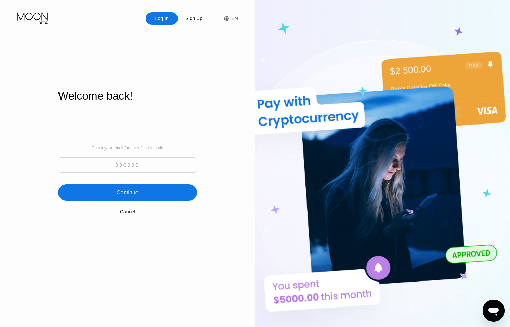
click at [138, 164] on input at bounding box center [127, 164] width 139 height 15
type input "537440"
click at [189, 187] on div "Continue" at bounding box center [127, 192] width 139 height 16
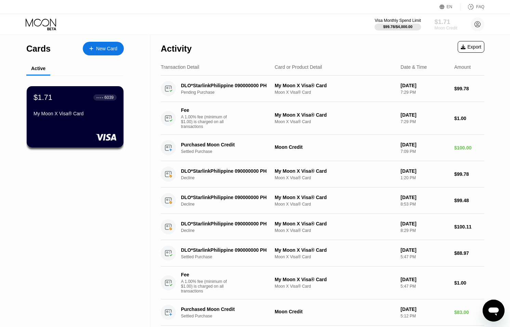
click at [437, 21] on div "$1.71" at bounding box center [445, 21] width 23 height 7
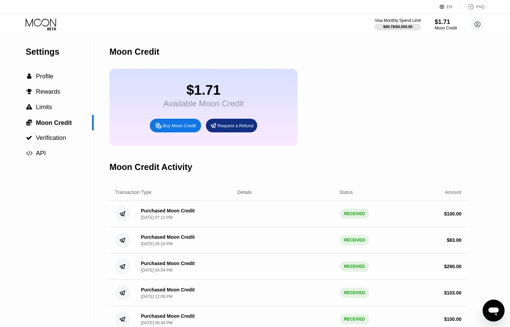
click at [41, 18] on div "Visa Monthly Spend Limit $99.78 / $4,000.00 $1.71 Moon Credit tiger@dithailand.…" at bounding box center [255, 24] width 510 height 21
click at [41, 18] on icon at bounding box center [42, 24] width 32 height 12
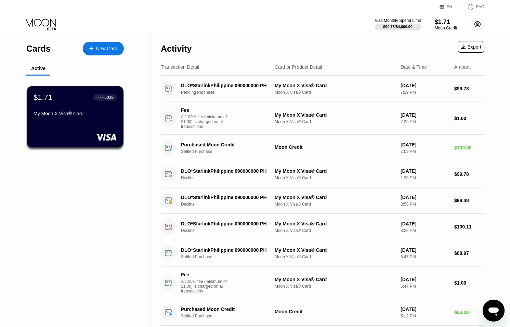
click at [478, 29] on circle at bounding box center [477, 24] width 14 height 14
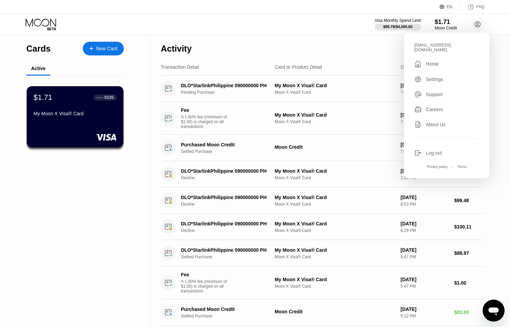
click at [434, 152] on div "tiger@dithailand.com  Home Settings Support Careers About Us Log out Privacy p…" at bounding box center [446, 105] width 85 height 145
click at [435, 150] on div "Log out" at bounding box center [433, 152] width 16 height 5
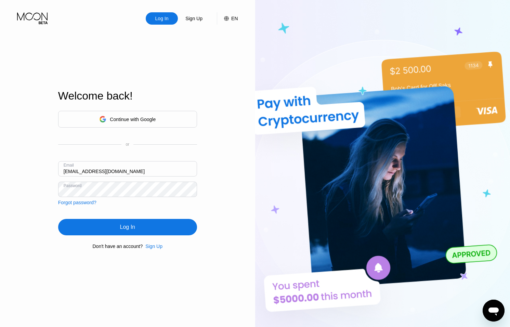
click at [70, 170] on input "[EMAIL_ADDRESS][DOMAIN_NAME]" at bounding box center [127, 168] width 139 height 15
click at [72, 171] on input "[EMAIL_ADDRESS][DOMAIN_NAME]" at bounding box center [127, 168] width 139 height 15
type input "card18@dithailand.com"
click at [118, 227] on div "Log In" at bounding box center [127, 227] width 139 height 16
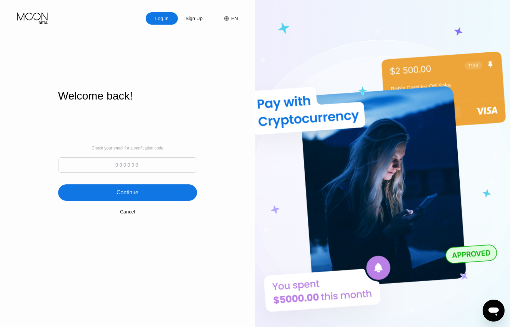
click at [151, 163] on input at bounding box center [127, 164] width 139 height 15
type input "438627"
click at [175, 195] on div "Continue" at bounding box center [127, 192] width 139 height 16
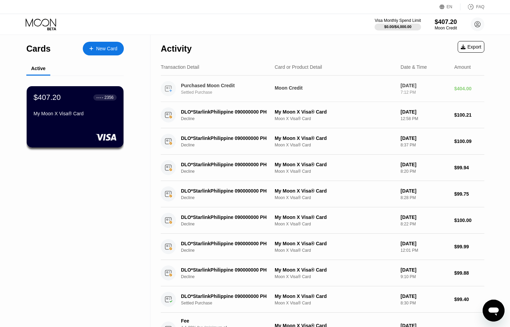
click at [419, 85] on div "Sep 20, 2025" at bounding box center [424, 85] width 48 height 5
click at [450, 23] on div "$407.20" at bounding box center [445, 21] width 23 height 7
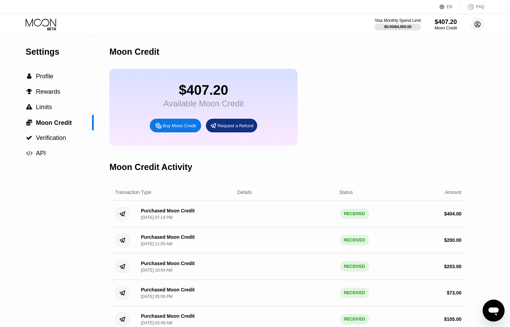
click at [478, 24] on icon at bounding box center [477, 25] width 4 height 4
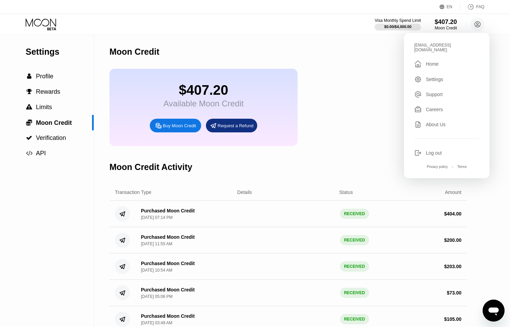
click at [426, 150] on div "Log out" at bounding box center [433, 152] width 16 height 5
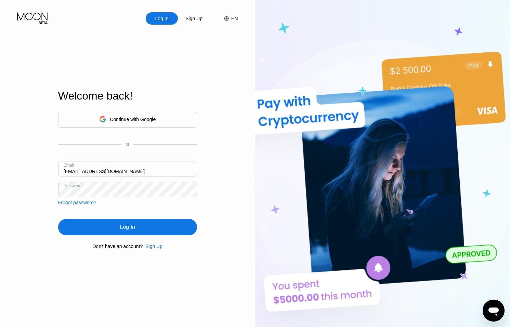
drag, startPoint x: 68, startPoint y: 171, endPoint x: 75, endPoint y: 171, distance: 7.5
click at [68, 171] on input "ceo@dithailand.com" at bounding box center [127, 168] width 139 height 15
click at [73, 171] on input "ceo@dithailand.com" at bounding box center [127, 168] width 139 height 15
type input "[EMAIL_ADDRESS][DOMAIN_NAME]"
drag, startPoint x: 138, startPoint y: 231, endPoint x: 144, endPoint y: 227, distance: 7.1
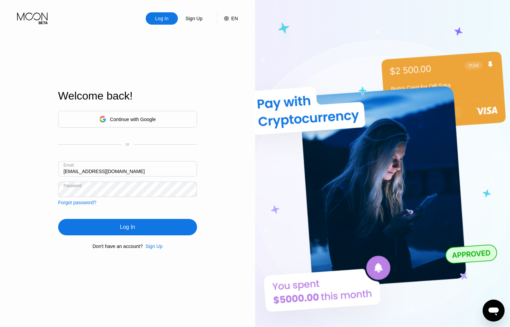
click at [138, 231] on div "Log In" at bounding box center [127, 227] width 139 height 16
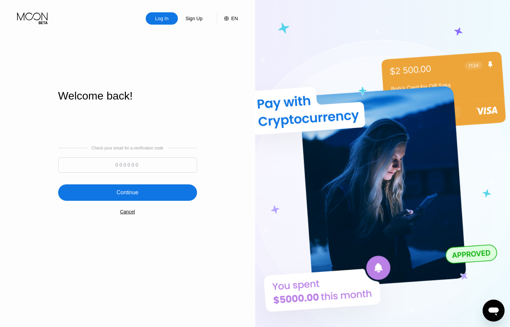
click at [136, 170] on input at bounding box center [127, 164] width 139 height 15
type input "905055"
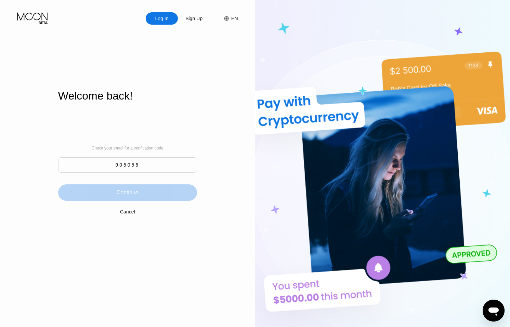
click at [173, 196] on div "Continue" at bounding box center [127, 192] width 139 height 16
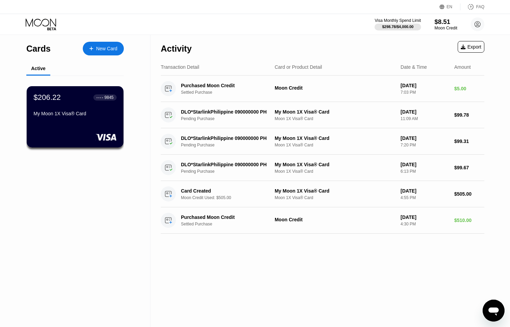
click at [445, 27] on div "Moon Credit" at bounding box center [445, 28] width 23 height 5
click at [442, 28] on div "Moon Credit" at bounding box center [445, 28] width 23 height 5
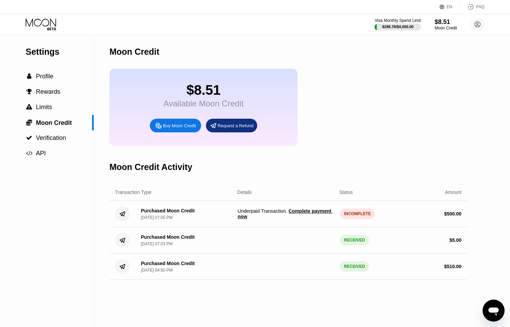
click at [489, 306] on icon "Open messaging window" at bounding box center [493, 310] width 12 height 12
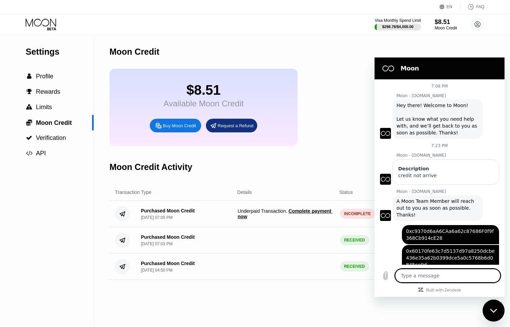
scroll to position [7, 0]
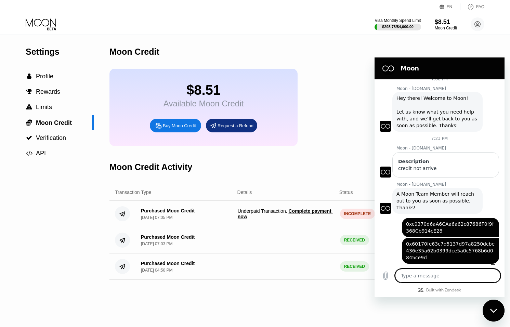
click at [246, 217] on span "Complete payment now" at bounding box center [285, 213] width 95 height 11
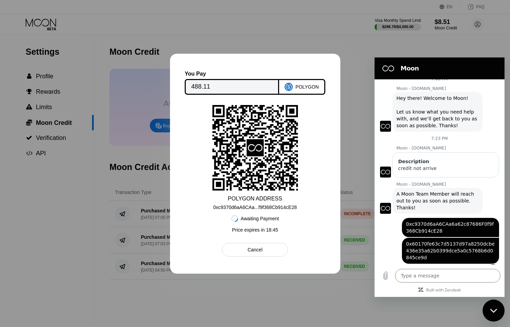
click at [490, 308] on icon "Close messaging window" at bounding box center [493, 310] width 7 height 4
type textarea "x"
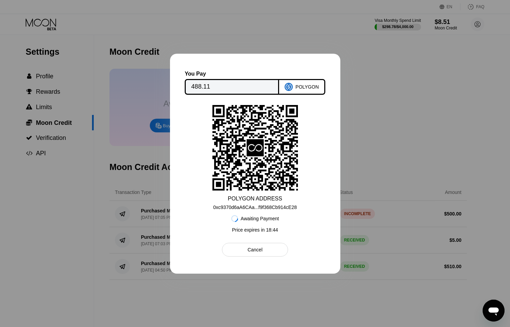
click at [425, 298] on div at bounding box center [255, 163] width 510 height 327
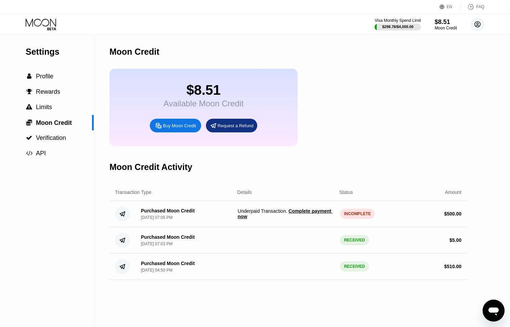
click at [480, 25] on circle at bounding box center [477, 24] width 14 height 14
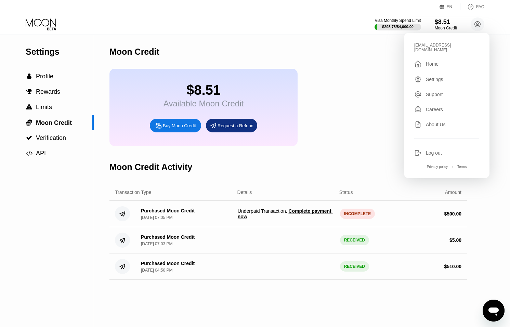
click at [363, 59] on div "Moon Credit" at bounding box center [287, 52] width 357 height 34
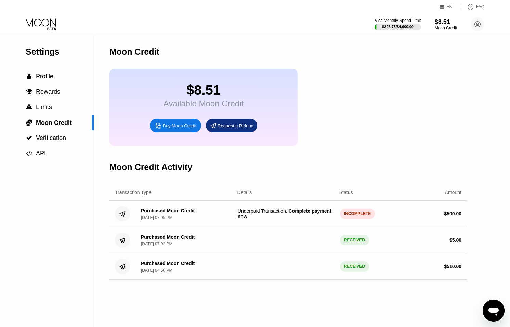
click at [493, 313] on icon "Open messaging window" at bounding box center [493, 310] width 12 height 12
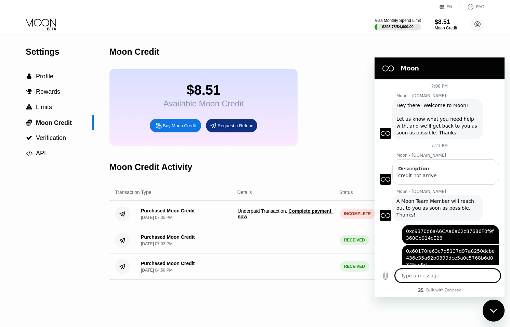
scroll to position [7, 0]
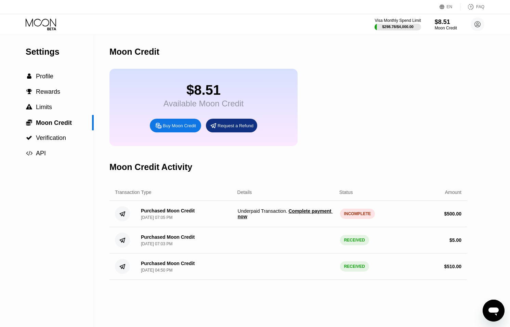
click at [490, 314] on icon "Open messaging window" at bounding box center [493, 310] width 12 height 12
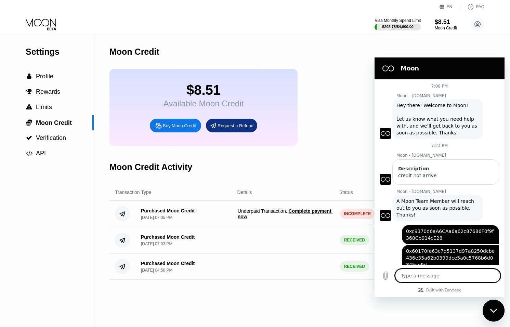
scroll to position [7, 0]
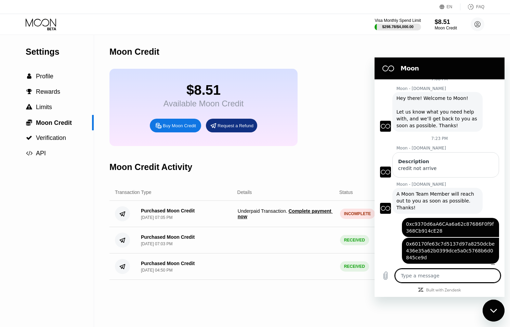
type textarea "i"
type textarea "x"
type textarea "i"
type textarea "x"
type textarea "i a"
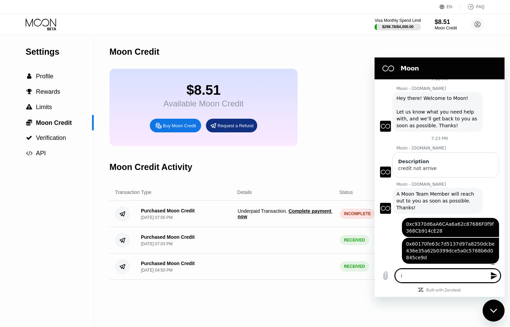
type textarea "x"
type textarea "i al"
type textarea "x"
type textarea "i alr"
type textarea "x"
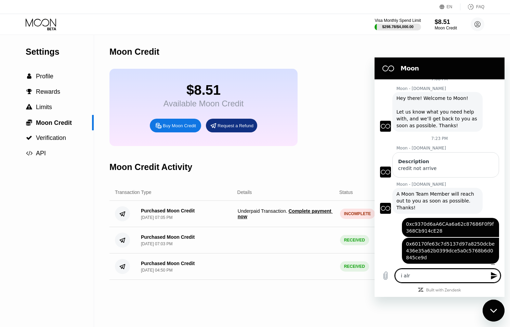
type textarea "i alre"
type textarea "x"
type textarea "i alrea"
type textarea "x"
type textarea "i alread"
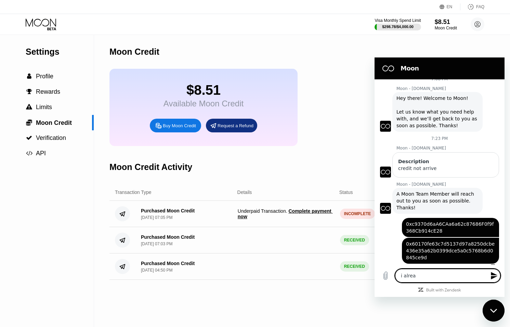
type textarea "x"
type textarea "i already"
type textarea "x"
type textarea "i already"
type textarea "x"
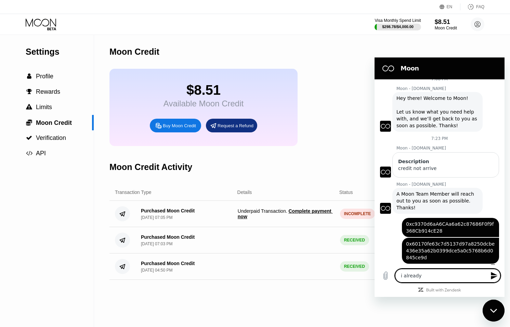
type textarea "i already t"
type textarea "x"
type textarea "i already tr"
type textarea "x"
type textarea "i already tra"
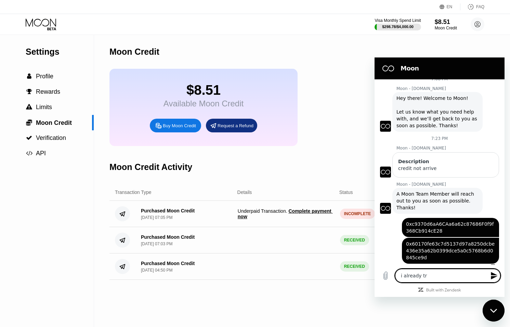
type textarea "x"
type textarea "i already tran"
type textarea "x"
type textarea "i already trans"
type textarea "x"
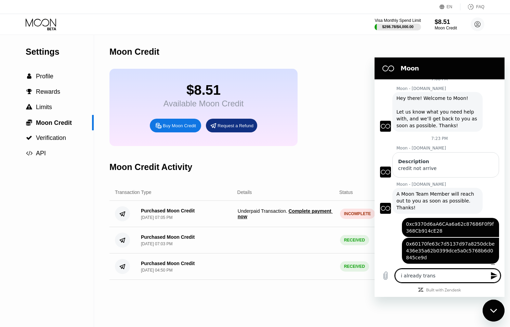
type textarea "i already transf"
type textarea "x"
type textarea "i already transfe"
type textarea "x"
type textarea "i already transfer"
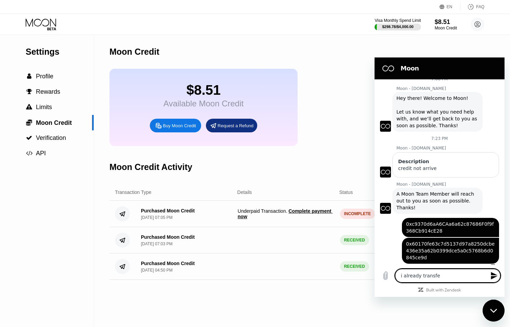
type textarea "x"
type textarea "i already transfer"
type textarea "x"
type textarea "i already transfer 5"
type textarea "x"
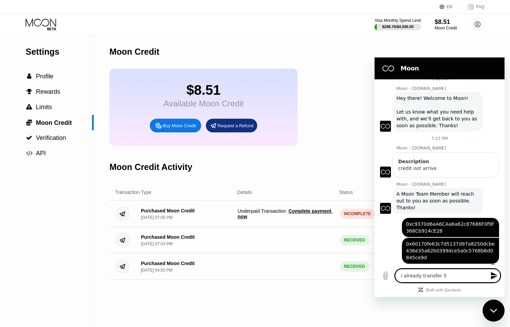
type textarea "i already transfer 50"
type textarea "x"
type textarea "i already transfer 500"
type textarea "x"
type textarea "i already transfer 500"
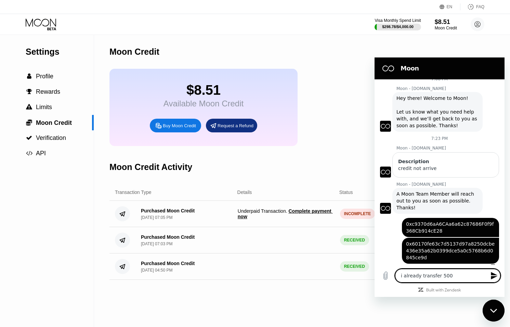
type textarea "x"
type textarea "i already transfer 500 u"
type textarea "x"
type textarea "i already transfer 500 us"
type textarea "x"
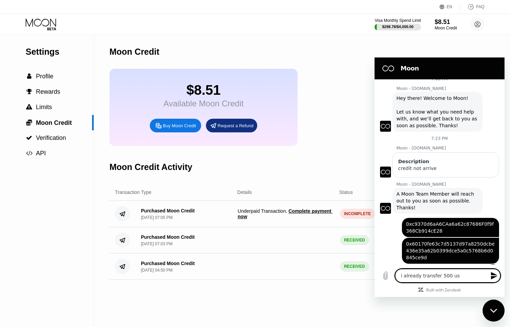
type textarea "i already transfer 500 usd"
type textarea "x"
type textarea "i already transfer 500 usdc"
type textarea "x"
type textarea "i already transfer 500 usdc"
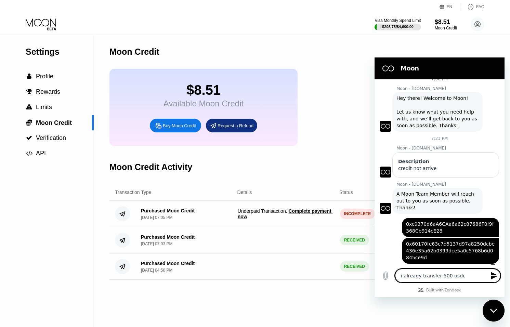
type textarea "x"
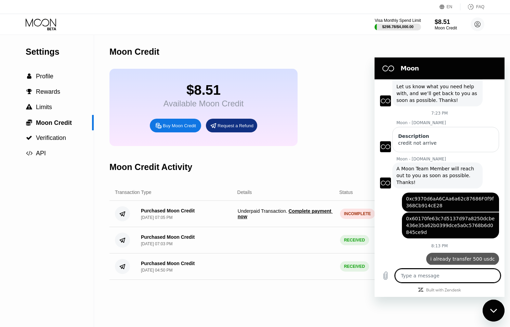
type textarea "x"
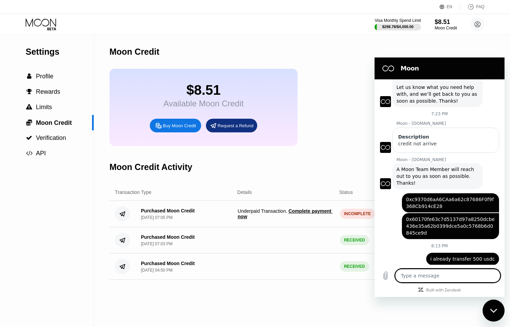
type textarea "b"
type textarea "x"
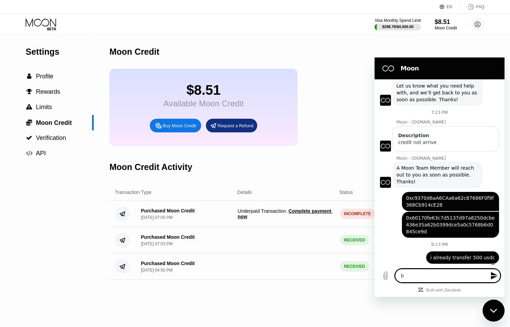
type textarea "bu"
type textarea "x"
type textarea "but"
type textarea "x"
type textarea "but"
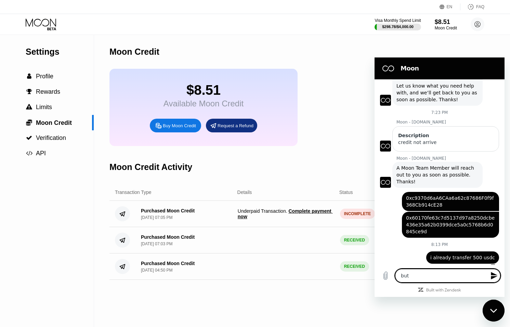
type textarea "x"
type textarea "but t"
type textarea "x"
type textarea "but tr"
type textarea "x"
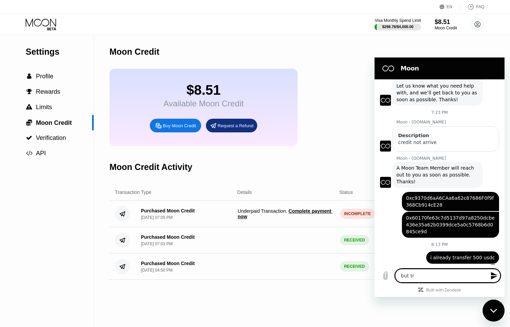
type textarea "but tra"
type textarea "x"
type textarea "but tran"
type textarea "x"
type textarea "but trans"
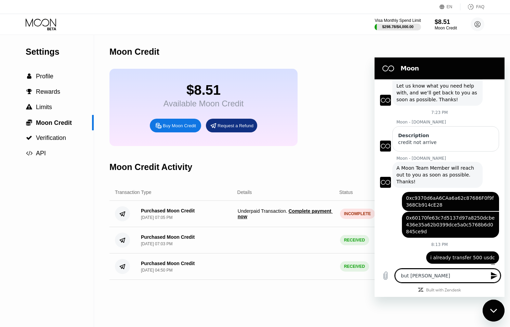
type textarea "x"
type textarea "but tran"
type textarea "x"
type textarea "but tra"
type textarea "x"
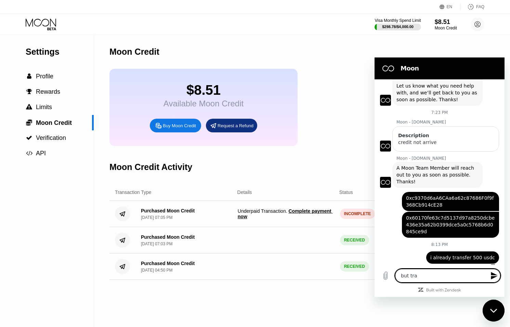
type textarea "but tr"
type textarea "x"
type textarea "but t"
type textarea "x"
type textarea "but"
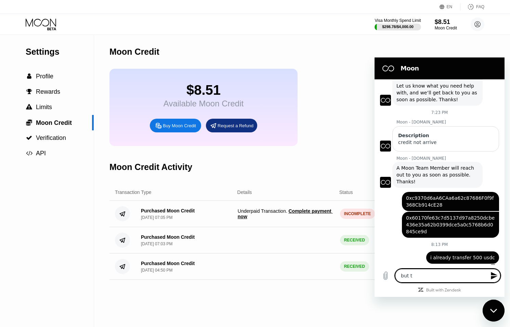
type textarea "x"
type textarea "but s"
type textarea "x"
type textarea "but st"
type textarea "x"
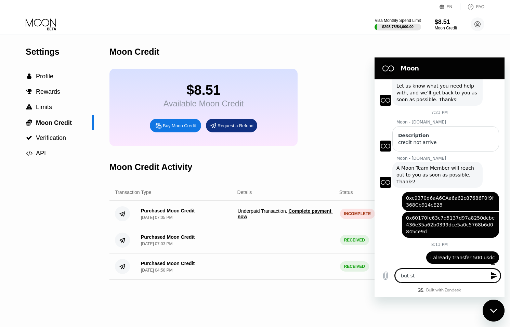
type textarea "but sta"
type textarea "x"
type textarea "but stat"
type textarea "x"
type textarea "but statu"
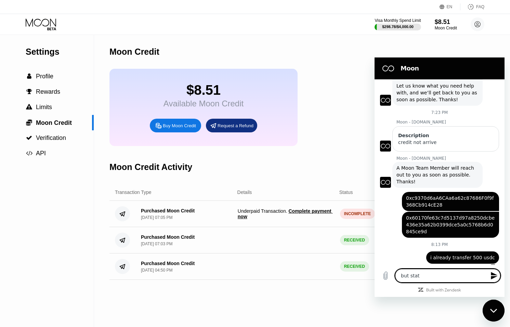
type textarea "x"
type textarea "but status"
type textarea "x"
type textarea "but status"
type textarea "x"
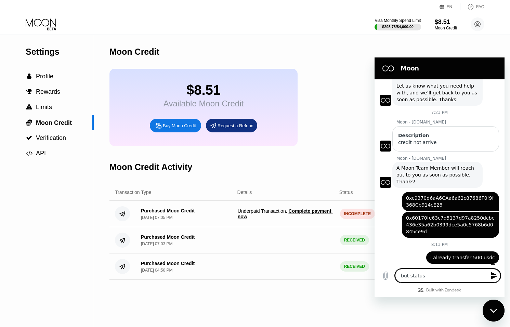
type textarea "but status s"
type textarea "x"
type textarea "but status sh"
type textarea "x"
type textarea "but status sho"
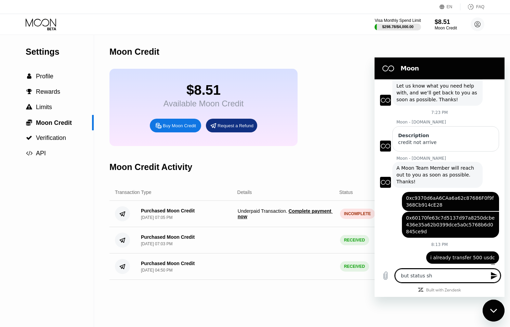
type textarea "x"
type textarea "but status show"
type textarea "x"
type textarea "but status show"
type textarea "x"
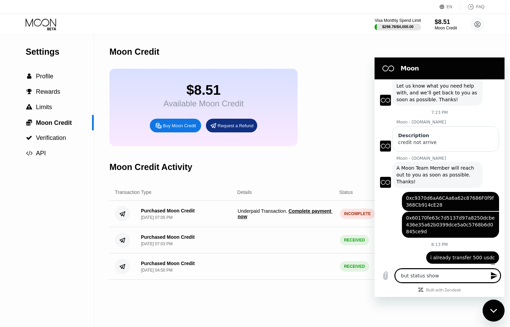
type textarea "but status show m"
type textarea "x"
type textarea "but status show"
type textarea "x"
type textarea "but status show i"
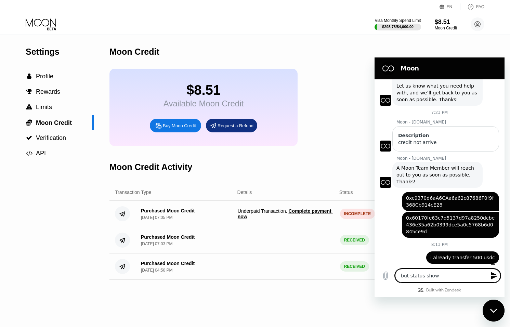
type textarea "x"
type textarea "but status show"
type textarea "x"
type textarea "but status show I"
type textarea "x"
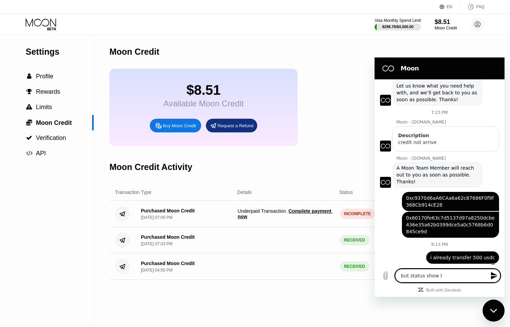
type textarea "but status show IN"
type textarea "x"
type textarea "but status show INC"
type textarea "x"
type textarea "but status show INCO"
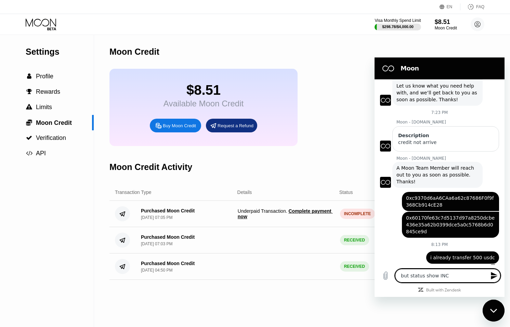
type textarea "x"
type textarea "but status show INCOM"
type textarea "x"
type textarea "but status show INCOMP"
type textarea "x"
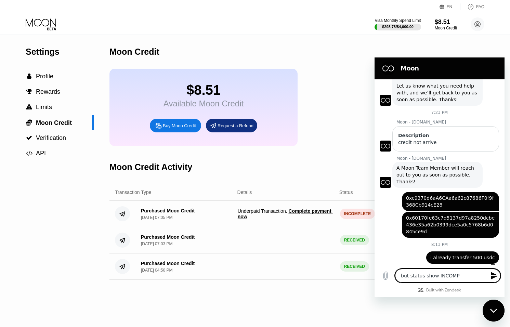
type textarea "but status show INCOMPL"
type textarea "x"
type textarea "but status show INCOMPLE"
type textarea "x"
type textarea "but status show INCOMPLEA"
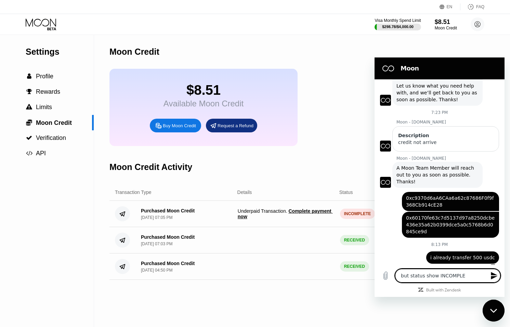
type textarea "x"
type textarea "but status show INCOMPLEAT"
type textarea "x"
type textarea "but status show INCOMPLEATE"
type textarea "x"
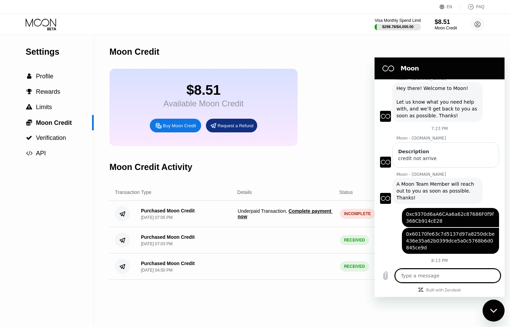
scroll to position [46, 0]
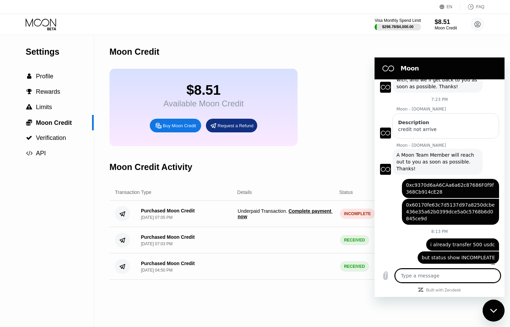
click at [490, 312] on icon "Close messaging window" at bounding box center [493, 310] width 7 height 4
type textarea "x"
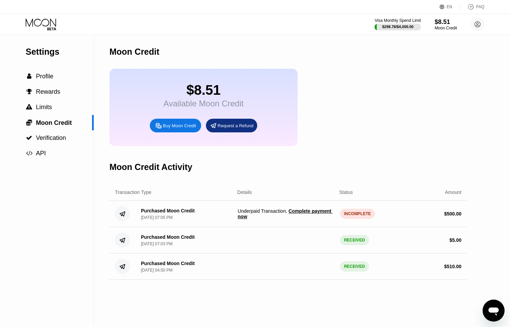
click at [250, 216] on span "Complete payment now" at bounding box center [285, 213] width 95 height 11
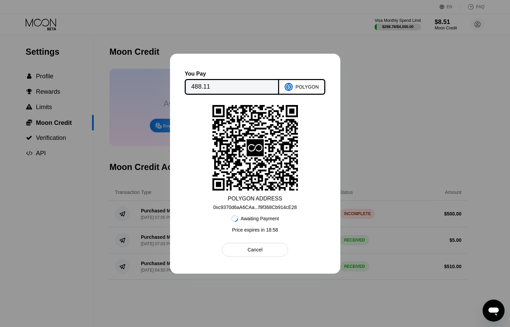
click at [143, 58] on div at bounding box center [255, 163] width 510 height 327
click at [273, 250] on div "Cancel" at bounding box center [255, 250] width 66 height 14
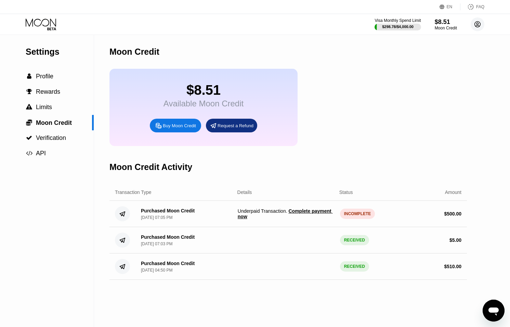
click at [476, 20] on circle at bounding box center [477, 24] width 14 height 14
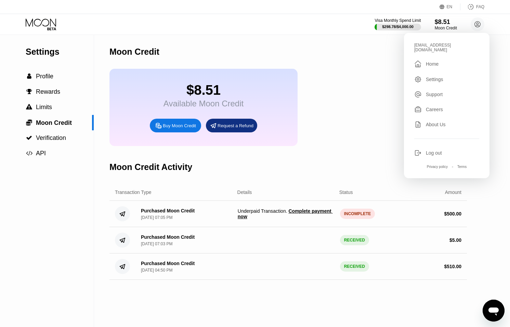
click at [436, 150] on div "Log out" at bounding box center [433, 152] width 16 height 5
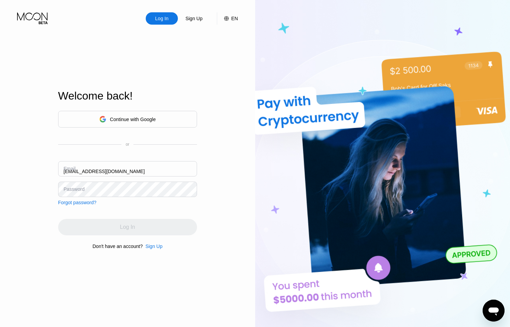
click at [69, 170] on div "Email [EMAIL_ADDRESS][DOMAIN_NAME]" at bounding box center [127, 171] width 139 height 21
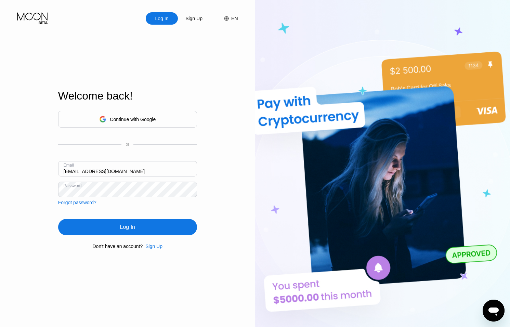
click at [70, 171] on input "[EMAIL_ADDRESS][DOMAIN_NAME]" at bounding box center [127, 168] width 139 height 15
type input "[PERSON_NAME][EMAIL_ADDRESS][DOMAIN_NAME]"
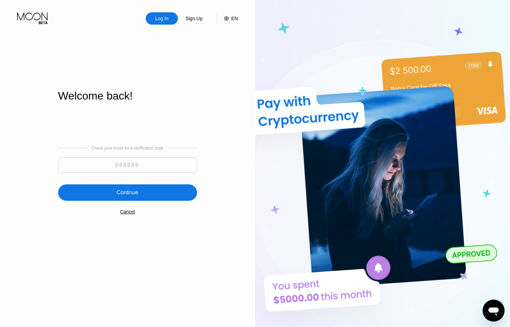
click at [134, 165] on input at bounding box center [127, 164] width 139 height 15
type input "761915"
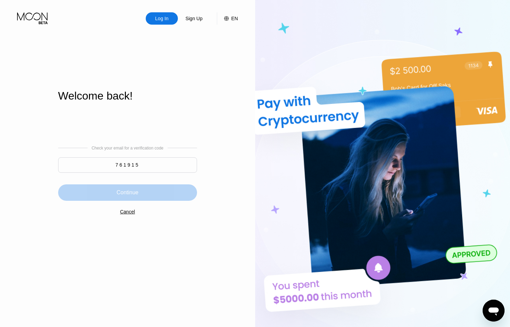
click at [139, 186] on div "Continue" at bounding box center [127, 192] width 139 height 16
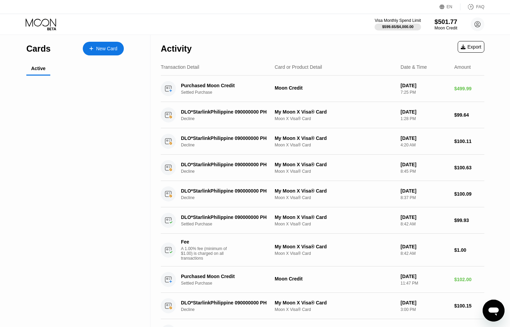
click at [446, 19] on div "$501.77" at bounding box center [445, 21] width 23 height 7
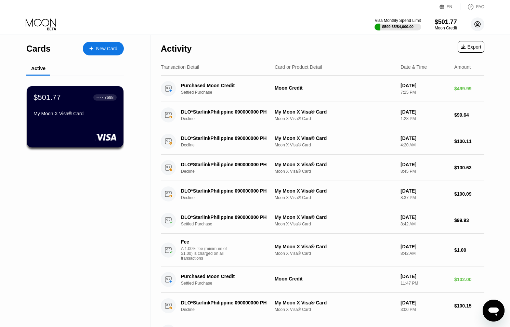
click at [479, 24] on circle at bounding box center [477, 24] width 14 height 14
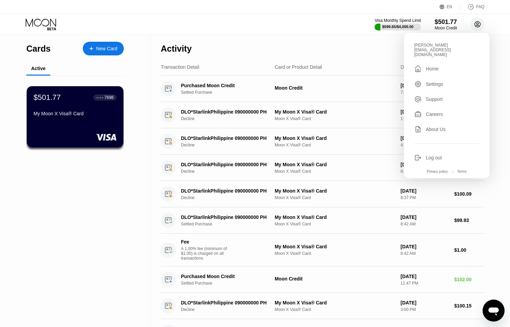
click at [479, 24] on circle at bounding box center [477, 24] width 14 height 14
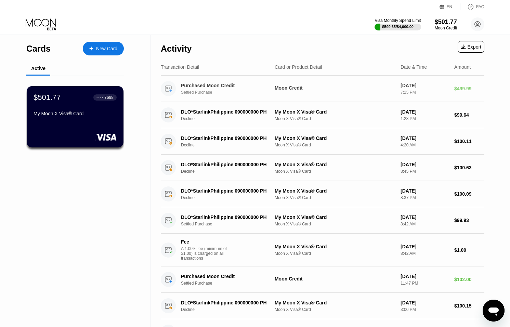
click at [394, 85] on div "Moon Credit" at bounding box center [334, 87] width 120 height 5
click at [493, 312] on icon "Open messaging window" at bounding box center [493, 311] width 10 height 8
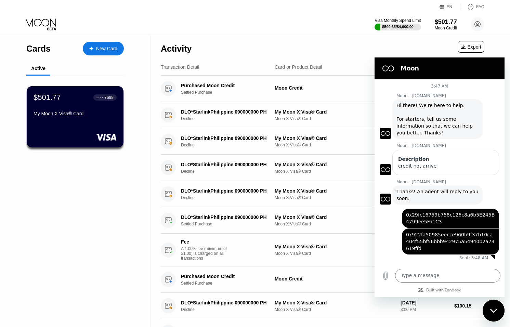
click at [493, 312] on icon "Close messaging window" at bounding box center [492, 310] width 7 height 4
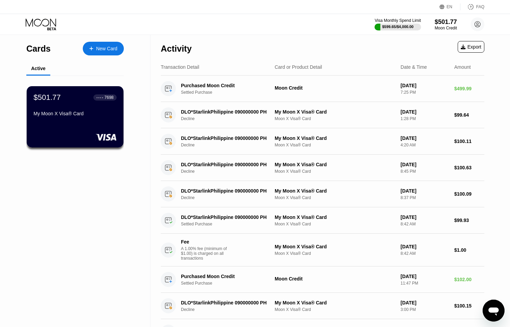
click at [493, 312] on icon "Open messaging window" at bounding box center [493, 310] width 12 height 12
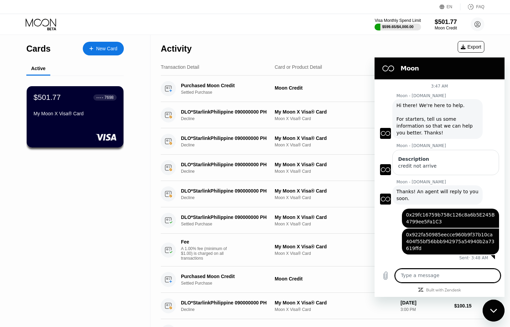
click at [142, 236] on div "Cards New Card Active $501.77 ● ● ● ● 7698 My Moon X Visa® Card" at bounding box center [75, 264] width 150 height 459
click at [495, 307] on div "Close messaging window" at bounding box center [493, 310] width 21 height 21
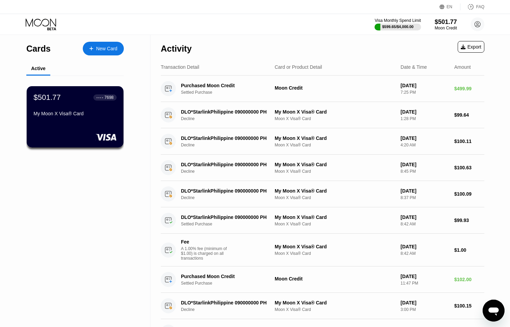
click at [447, 18] on div "$501.77" at bounding box center [445, 21] width 22 height 7
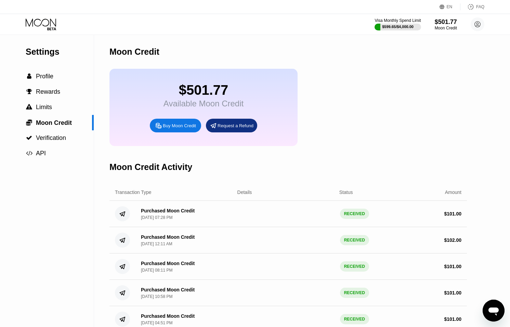
click at [39, 22] on icon at bounding box center [42, 24] width 32 height 12
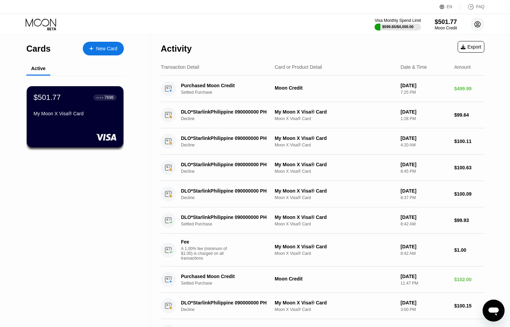
click at [477, 25] on icon at bounding box center [477, 25] width 4 height 4
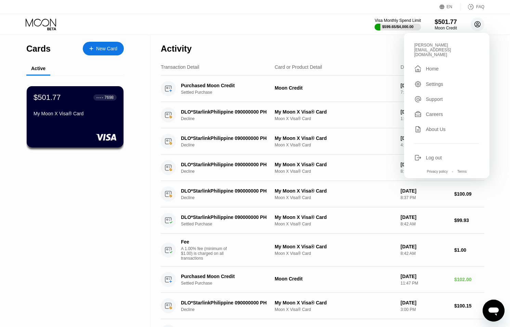
click at [477, 25] on icon at bounding box center [477, 25] width 4 height 4
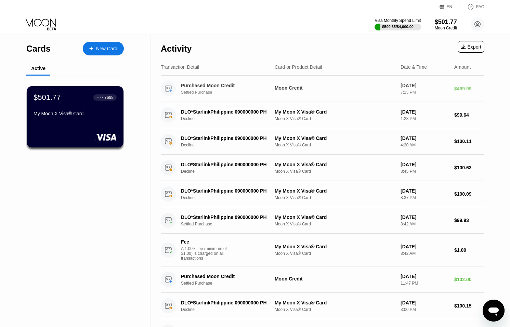
click at [363, 94] on div "Purchased Moon Credit Settled Purchase Moon Credit Sep 20, 2025 7:25 PM $499.99" at bounding box center [322, 89] width 323 height 26
click at [445, 26] on div "Moon Credit" at bounding box center [445, 28] width 23 height 5
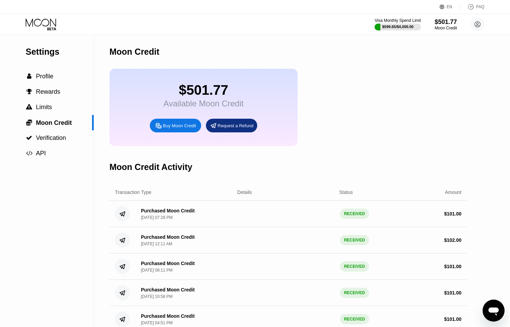
click at [45, 19] on icon at bounding box center [41, 22] width 30 height 8
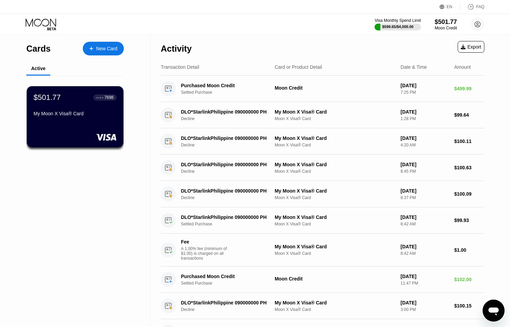
click at [451, 30] on div "Visa Monthly Spend Limit $599.65 / $4,000.00 $501.77 Moon Credit thomas@dithail…" at bounding box center [429, 24] width 110 height 14
click at [447, 26] on div "Moon Credit" at bounding box center [445, 28] width 23 height 5
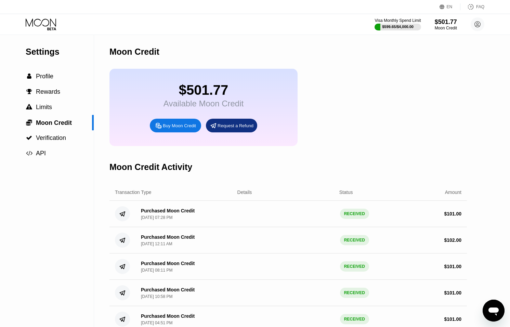
click at [186, 120] on div "Buy Moon Credit" at bounding box center [175, 126] width 51 height 14
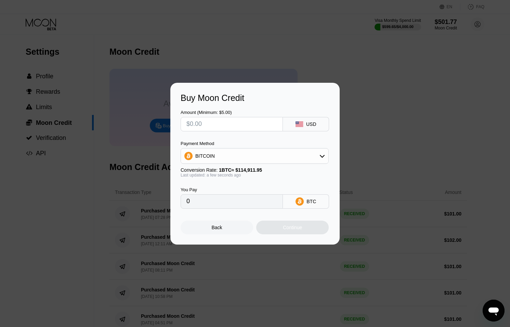
click at [214, 126] on input "text" at bounding box center [231, 124] width 91 height 14
type input "$1"
type input "0.00000871"
type input "$10"
type input "0.00008703"
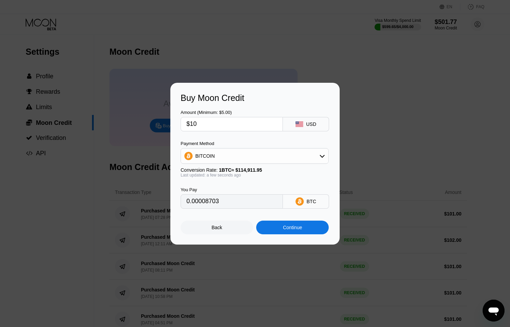
type input "$105"
type input "0.00091375"
type input "$105"
click at [243, 161] on div "BITCOIN" at bounding box center [254, 156] width 147 height 14
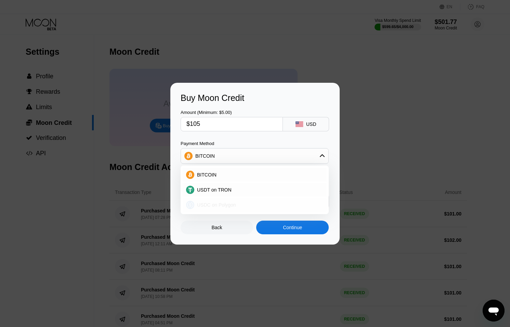
drag, startPoint x: 229, startPoint y: 204, endPoint x: 255, endPoint y: 214, distance: 26.9
click at [229, 204] on span "USDC on Polygon" at bounding box center [216, 204] width 39 height 5
type input "105.00000000"
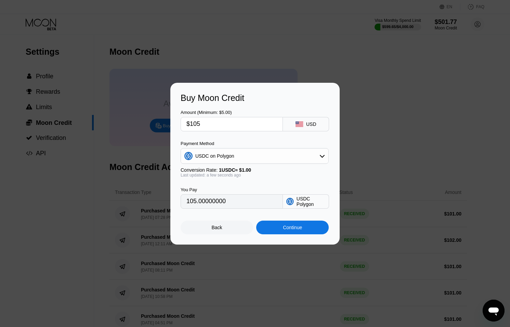
click at [296, 233] on div "Continue" at bounding box center [292, 227] width 72 height 14
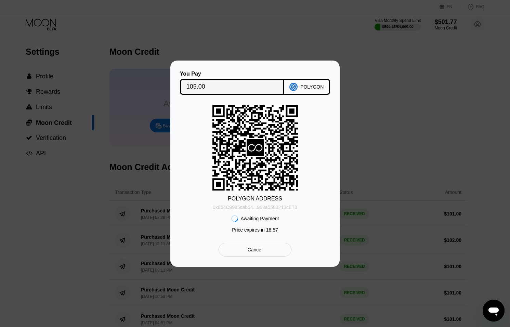
click at [259, 205] on div "0x864C9985cab54...968a5583213cE73" at bounding box center [255, 206] width 84 height 5
click at [260, 205] on div "0x864C9985cab54...968a5583213cE73" at bounding box center [255, 206] width 84 height 5
click at [258, 206] on div "0x864C9985cab54...968a5583213cE73" at bounding box center [255, 206] width 84 height 5
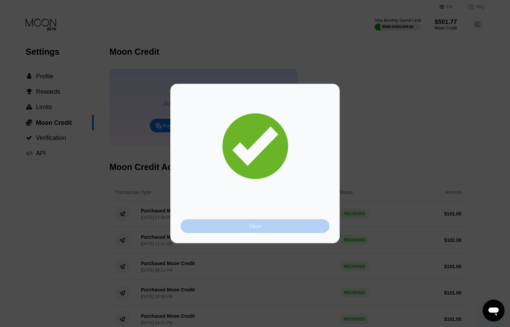
click at [288, 227] on div "Close" at bounding box center [254, 226] width 149 height 14
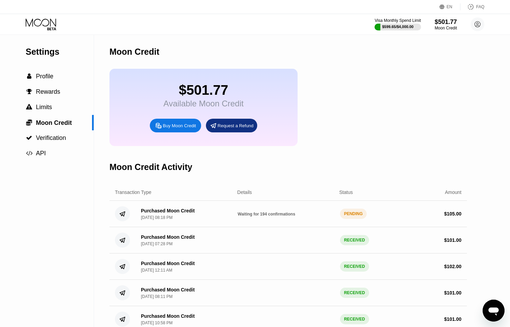
click at [44, 23] on icon at bounding box center [42, 24] width 32 height 12
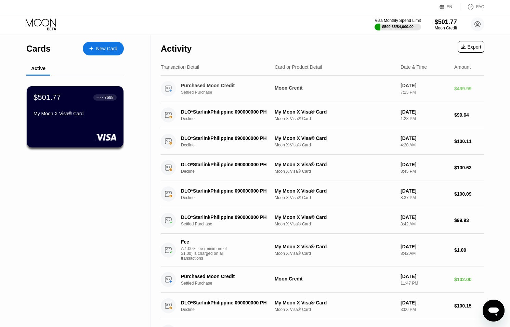
click at [434, 81] on div "Purchased Moon Credit Settled Purchase Moon Credit Sep 20, 2025 7:25 PM $499.99" at bounding box center [322, 89] width 323 height 26
click at [433, 81] on div "Purchased Moon Credit Settled Purchase Moon Credit Sep 20, 2025 7:25 PM $499.99" at bounding box center [322, 89] width 323 height 26
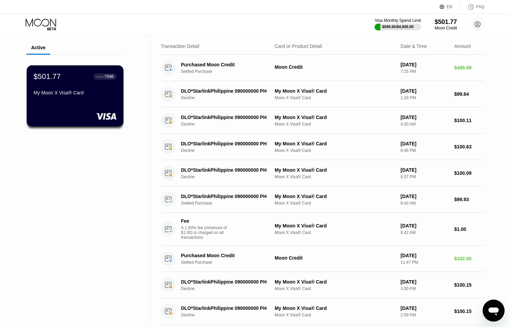
drag, startPoint x: 470, startPoint y: 29, endPoint x: 474, endPoint y: 27, distance: 4.4
click at [470, 29] on div "Visa Monthly Spend Limit $599.65 / $4,000.00 $501.77 Moon Credit thomas@dithail…" at bounding box center [429, 24] width 110 height 14
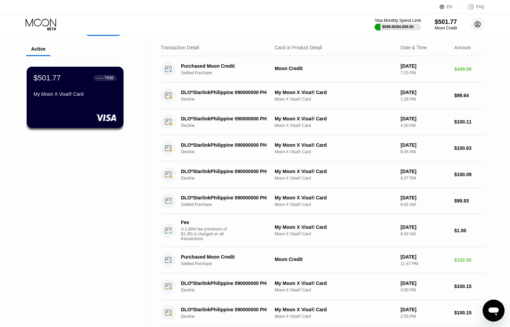
click at [479, 24] on circle at bounding box center [477, 24] width 14 height 14
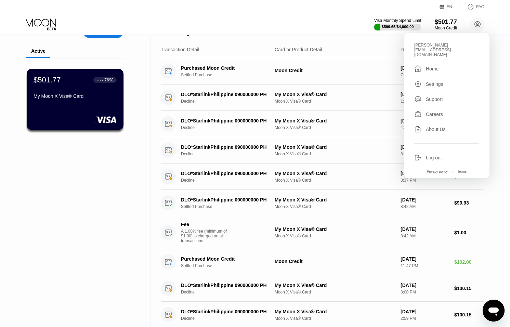
click at [448, 22] on div "$501.77" at bounding box center [445, 21] width 22 height 7
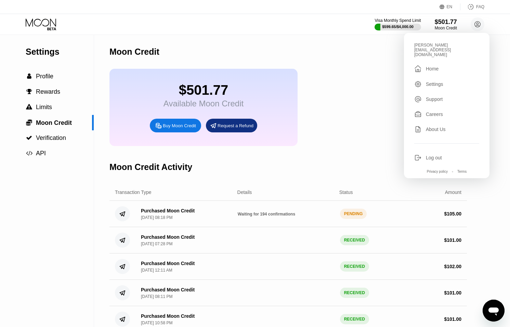
click at [339, 125] on div "$501.77 Available Moon Credit Buy Moon Credit Request a Refund" at bounding box center [287, 107] width 357 height 77
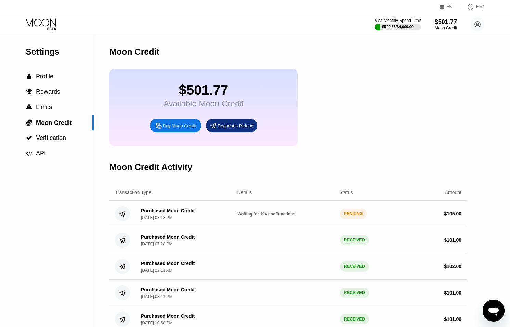
click at [32, 21] on icon at bounding box center [41, 22] width 30 height 8
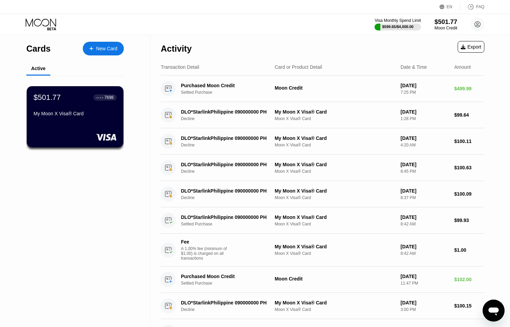
click at [446, 26] on div "Moon Credit" at bounding box center [445, 28] width 23 height 5
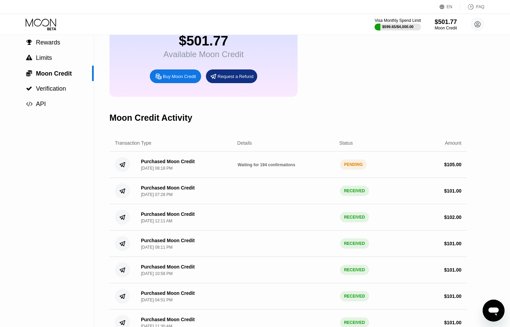
scroll to position [50, 0]
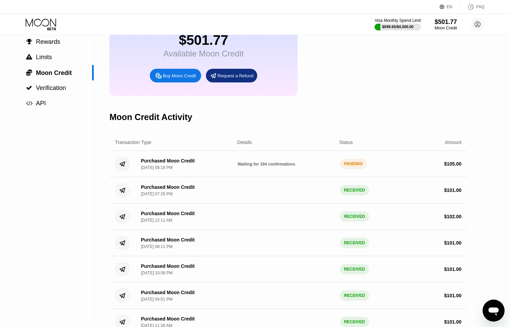
click at [487, 304] on div "Open messaging window" at bounding box center [493, 310] width 21 height 21
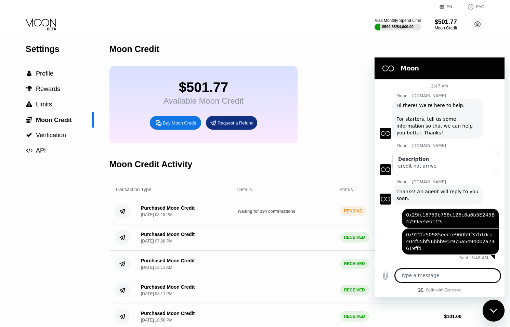
scroll to position [0, 0]
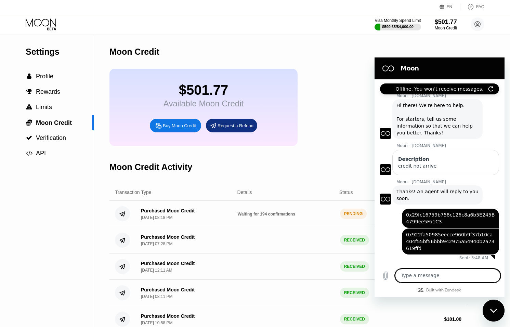
click at [491, 89] on icon "Refresh connection" at bounding box center [490, 88] width 5 height 5
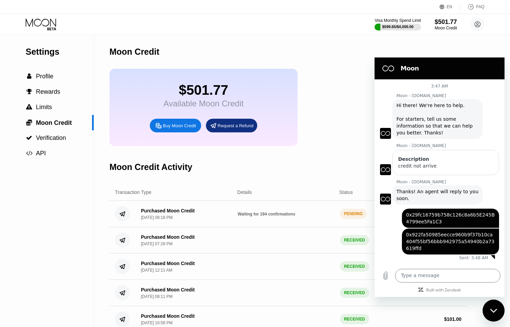
click at [498, 308] on div "Close messaging window" at bounding box center [493, 310] width 21 height 21
type textarea "x"
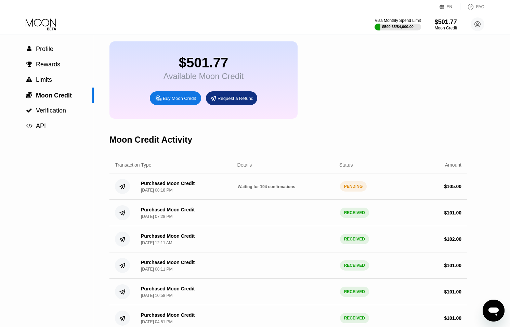
scroll to position [27, 0]
click at [439, 30] on div "Moon Credit" at bounding box center [445, 28] width 23 height 5
click at [354, 196] on div "Purchased Moon Credit Sep 20, 2025, 08:18 PM Waiting for 194 confirmations PEND…" at bounding box center [287, 187] width 357 height 26
click at [353, 187] on div "PENDING" at bounding box center [353, 186] width 27 height 10
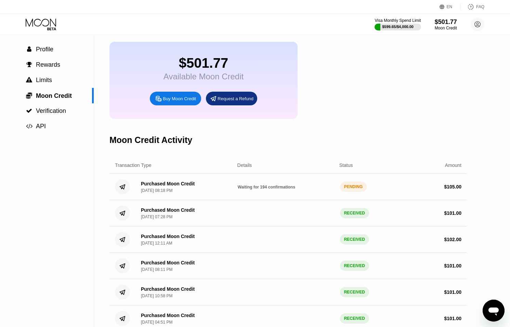
scroll to position [0, 0]
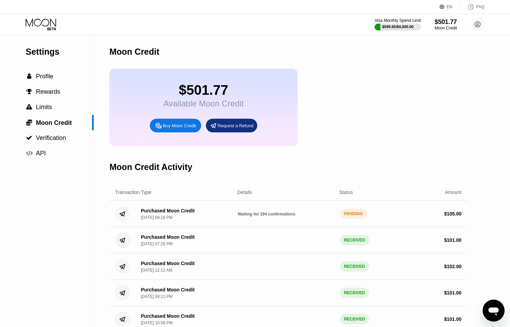
click at [44, 26] on icon at bounding box center [42, 24] width 32 height 12
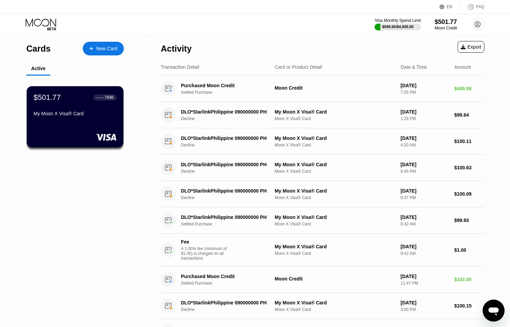
click at [438, 18] on div "$501.77" at bounding box center [445, 21] width 22 height 7
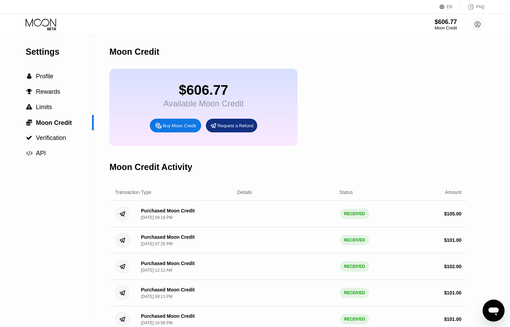
click at [47, 24] on icon at bounding box center [42, 24] width 32 height 12
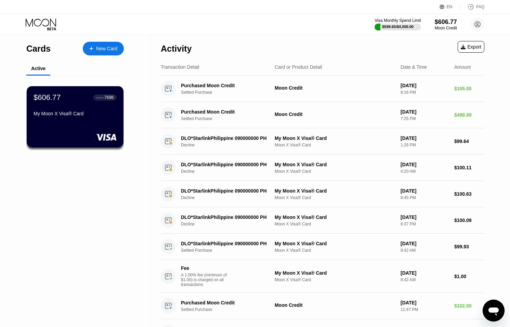
click at [107, 47] on div "New Card" at bounding box center [106, 49] width 21 height 6
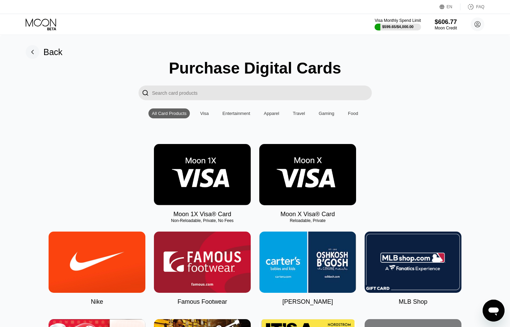
drag, startPoint x: 213, startPoint y: 173, endPoint x: 256, endPoint y: 181, distance: 43.8
click at [213, 173] on img at bounding box center [202, 174] width 97 height 61
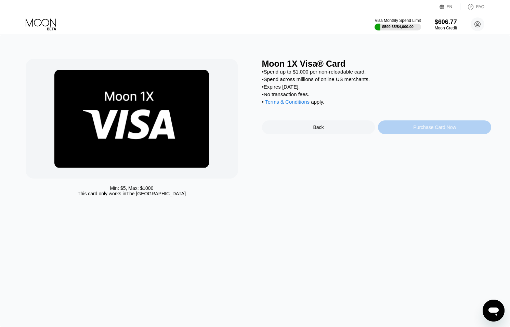
click at [437, 127] on div "Purchase Card Now" at bounding box center [434, 126] width 43 height 5
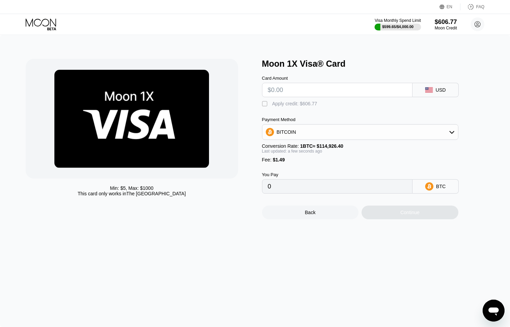
click at [304, 93] on input "text" at bounding box center [337, 90] width 139 height 14
type input "$5"
type input "0.00005648"
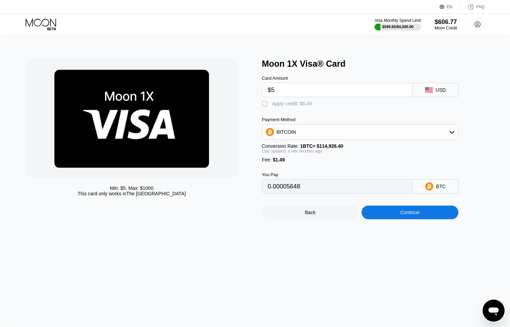
type input "$50"
type input "0.00044803"
type input "$505"
type input "0.00440709"
type input "$505"
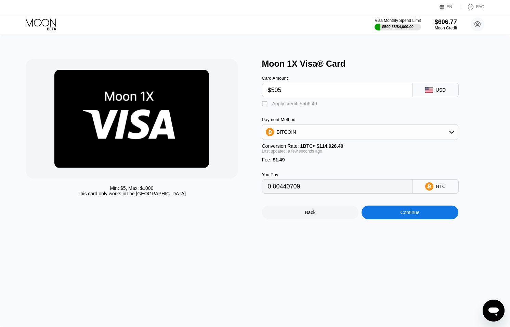
click at [272, 104] on div "Apply credit: $506.49" at bounding box center [294, 103] width 45 height 5
type input "0"
click at [332, 132] on div "BITCOIN" at bounding box center [359, 132] width 195 height 14
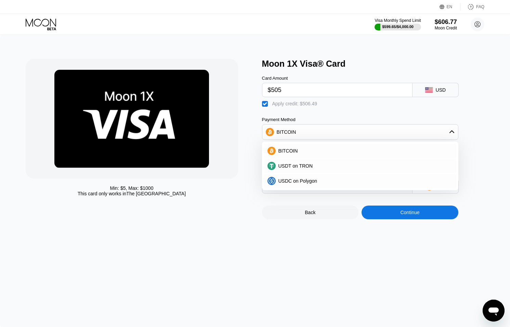
click at [340, 122] on div "Payment Method BITCOIN BITCOIN USDT on TRON USDC on Polygon" at bounding box center [360, 128] width 196 height 23
click at [379, 114] on div "Card Amount $505 USD  Apply credit: $506.49 Payment Method BITCOIN BITCOIN USD…" at bounding box center [371, 131] width 219 height 125
click at [427, 213] on div "Continue" at bounding box center [409, 212] width 97 height 14
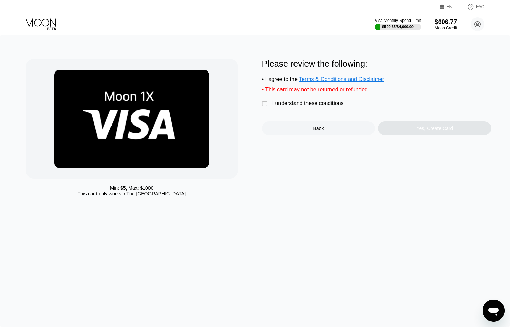
click at [267, 106] on div "" at bounding box center [265, 103] width 7 height 7
click at [402, 133] on div "Yes, Create Card" at bounding box center [434, 128] width 113 height 14
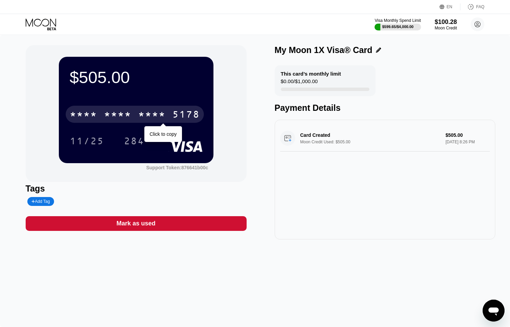
click at [191, 112] on div "5178" at bounding box center [185, 115] width 27 height 11
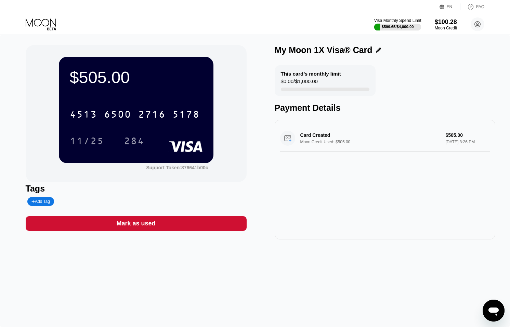
click at [391, 23] on div "$599.65 / $4,000.00" at bounding box center [397, 27] width 47 height 8
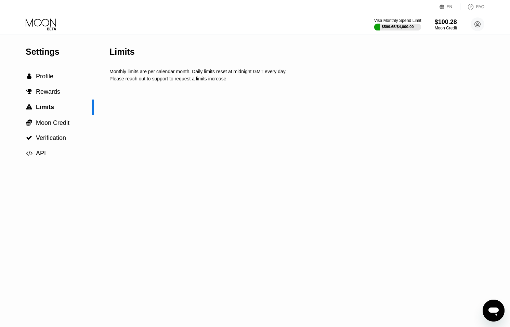
click at [391, 23] on div "$599.65 / $4,000.00" at bounding box center [397, 27] width 47 height 8
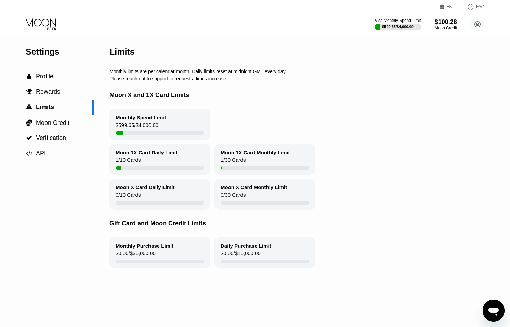
click at [53, 21] on icon at bounding box center [42, 24] width 32 height 12
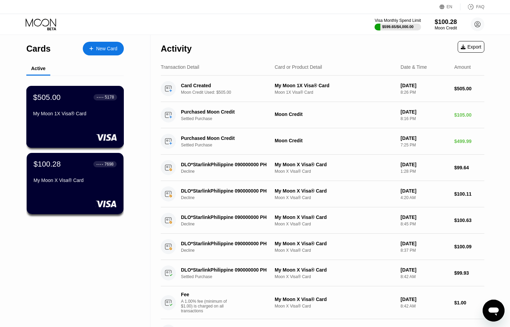
click at [88, 121] on div "$505.00 ● ● ● ● 5178 My Moon 1X Visa® Card" at bounding box center [75, 117] width 98 height 62
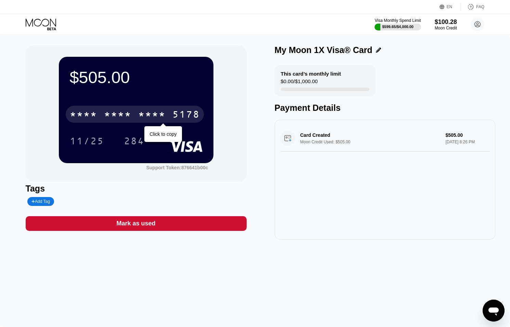
click at [190, 118] on div "5178" at bounding box center [185, 115] width 27 height 11
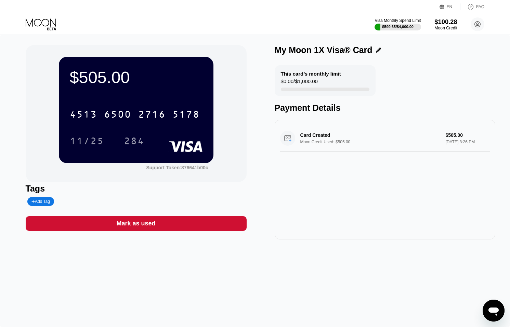
click at [449, 25] on div "$100.28" at bounding box center [445, 21] width 23 height 7
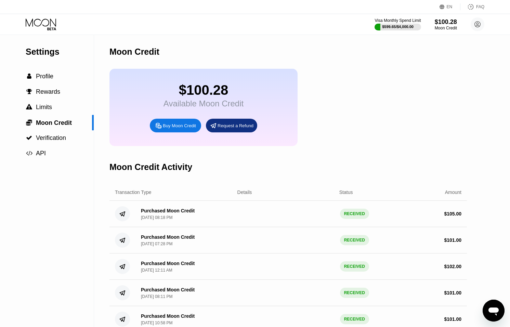
click at [182, 125] on div "Buy Moon Credit" at bounding box center [179, 126] width 33 height 6
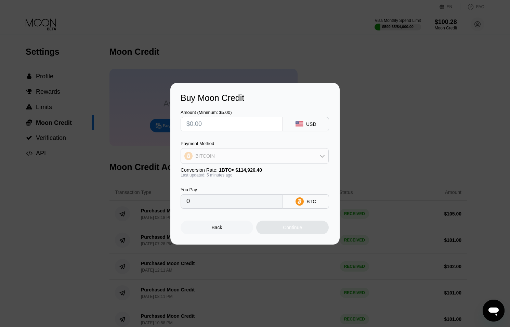
click at [228, 158] on div "BITCOIN" at bounding box center [254, 156] width 147 height 14
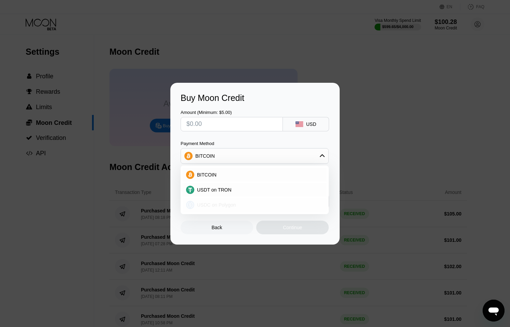
click at [227, 203] on span "USDC on Polygon" at bounding box center [216, 204] width 39 height 5
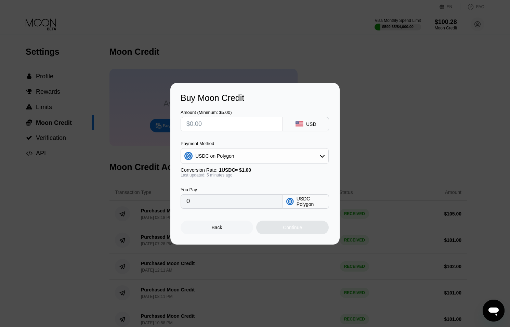
click at [234, 130] on input "text" at bounding box center [231, 124] width 91 height 14
type input "$4"
type input "4.00000000"
type input "0"
type input "$5"
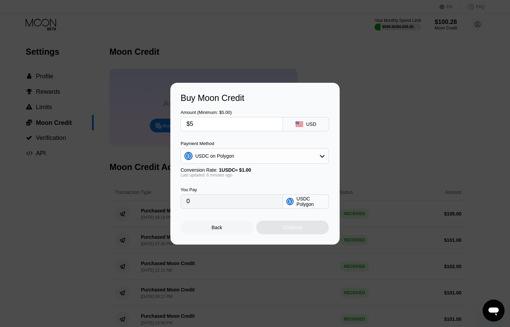
type input "5.00000000"
type input "$5"
click at [297, 233] on div "Continue" at bounding box center [292, 227] width 72 height 14
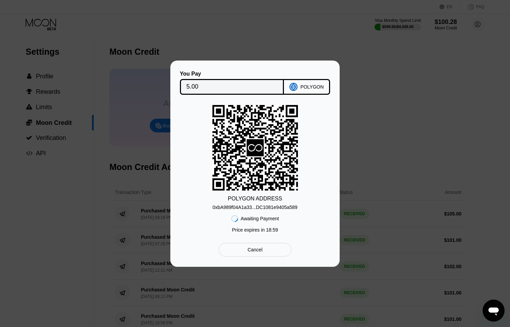
click at [263, 207] on div "0xbA989f04A1a33...DC1081e9405a589" at bounding box center [254, 206] width 85 height 5
click at [263, 208] on div "0xbA989f04A1a33...DC1081e9405a589" at bounding box center [254, 206] width 85 height 5
click at [263, 207] on div "0xbA989f04A1a33...DC1081e9405a589" at bounding box center [254, 206] width 85 height 5
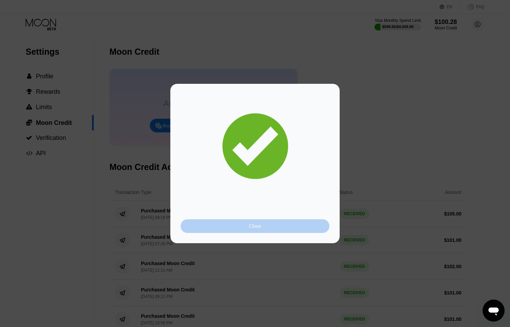
click at [254, 227] on div "Close" at bounding box center [255, 225] width 12 height 5
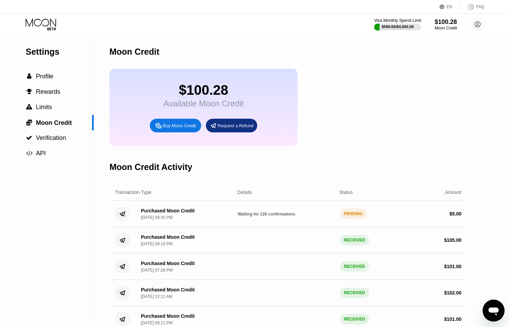
click at [387, 27] on div "$599.65 / $4,000.00" at bounding box center [397, 27] width 32 height 4
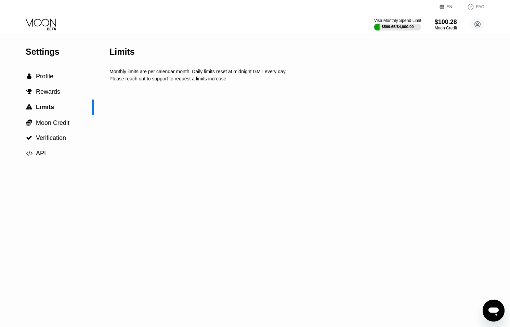
scroll to position [0, 1]
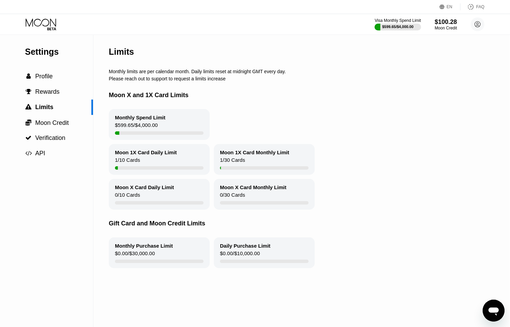
click at [48, 29] on icon at bounding box center [42, 24] width 32 height 12
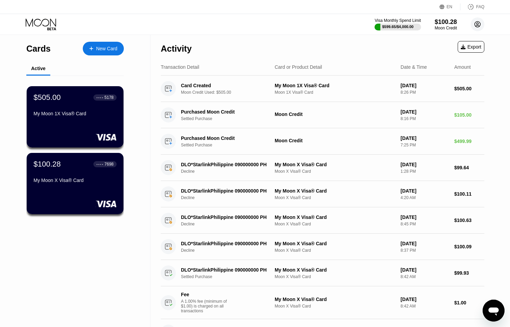
click at [479, 23] on circle at bounding box center [477, 24] width 14 height 14
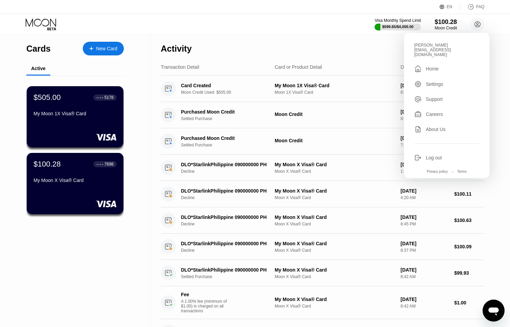
click at [421, 154] on div "Log out" at bounding box center [446, 158] width 65 height 8
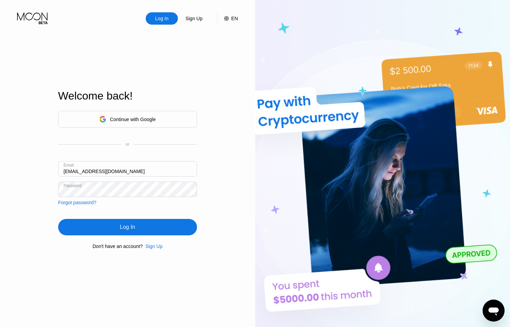
click at [69, 171] on input "[EMAIL_ADDRESS][DOMAIN_NAME]" at bounding box center [127, 168] width 139 height 15
click at [70, 171] on input "[EMAIL_ADDRESS][DOMAIN_NAME]" at bounding box center [127, 168] width 139 height 15
type input "[EMAIL_ADDRESS][DOMAIN_NAME]"
click at [108, 220] on div "Log In" at bounding box center [127, 227] width 139 height 16
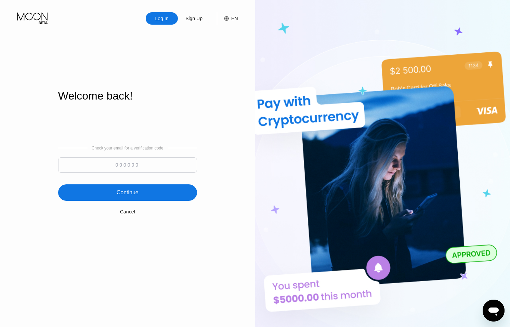
click at [143, 164] on input at bounding box center [127, 164] width 139 height 15
type input "892160"
click at [160, 194] on div "Continue" at bounding box center [127, 192] width 139 height 16
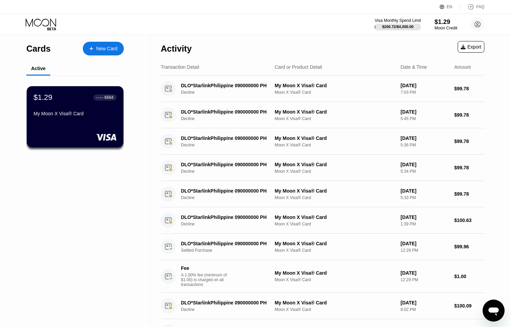
click at [438, 26] on div "Moon Credit" at bounding box center [445, 28] width 23 height 5
click at [446, 23] on div "$1.29" at bounding box center [445, 21] width 23 height 7
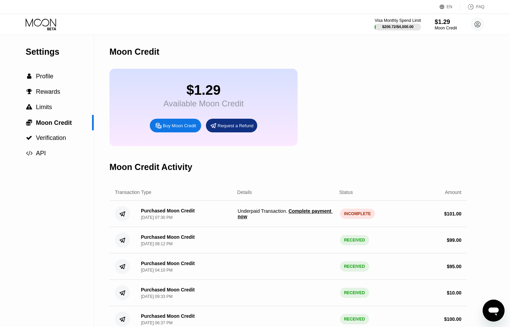
click at [302, 210] on span "Complete payment now" at bounding box center [285, 213] width 95 height 11
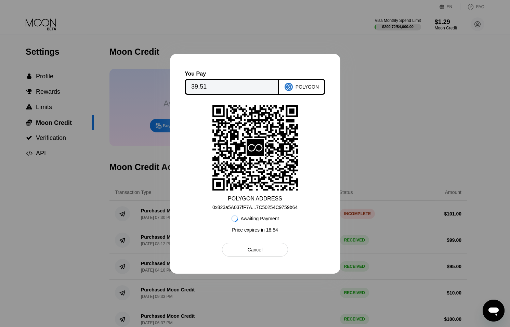
click at [294, 208] on div "0x823a5A037fF7A...7C50254C9759b64" at bounding box center [254, 206] width 85 height 5
click at [495, 305] on icon "Open messaging window" at bounding box center [493, 310] width 12 height 12
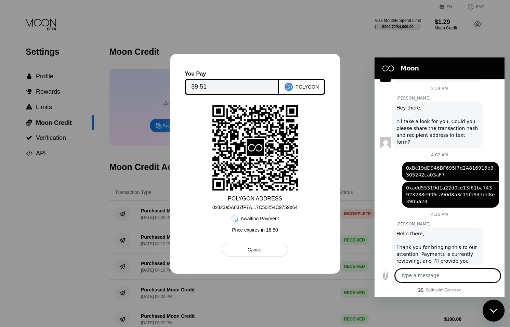
scroll to position [133, 0]
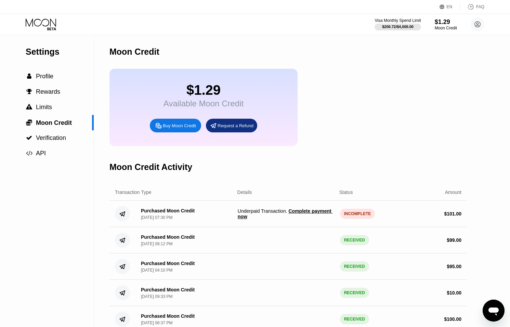
click at [306, 213] on span "Complete payment now" at bounding box center [285, 213] width 95 height 11
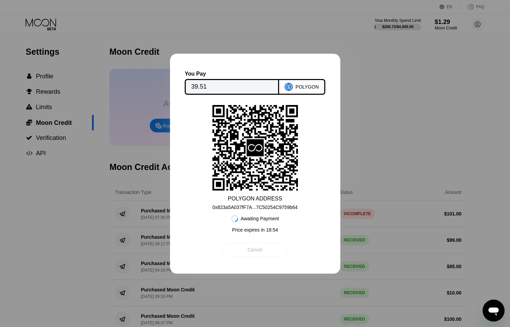
click at [274, 247] on div "Cancel" at bounding box center [255, 250] width 66 height 14
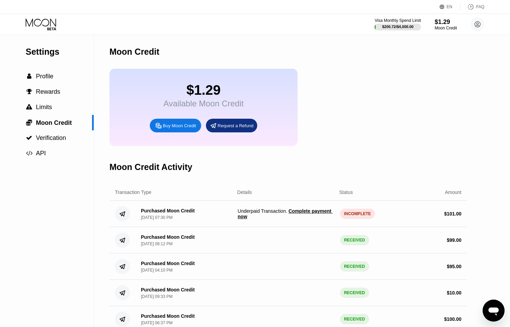
drag, startPoint x: 424, startPoint y: 17, endPoint x: 442, endPoint y: 22, distance: 18.5
click at [425, 17] on div "Visa Monthly Spend Limit $200.72 / $4,000.00 $1.29 Moon Credit aunglin@dithaila…" at bounding box center [429, 24] width 110 height 14
click at [444, 23] on div "$1.29" at bounding box center [445, 21] width 23 height 7
click at [468, 21] on div "Visa Monthly Spend Limit $200.72 / $4,000.00 $1.29 Moon Credit aunglin@dithaila…" at bounding box center [429, 24] width 110 height 14
click at [477, 24] on icon at bounding box center [477, 25] width 4 height 4
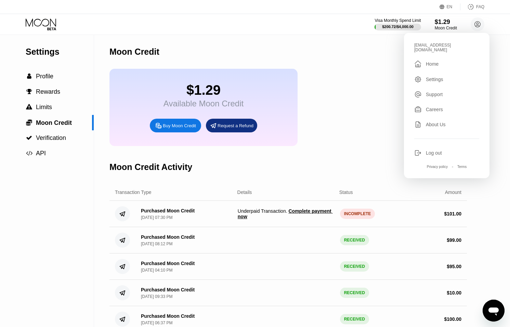
click at [425, 149] on div "Log out" at bounding box center [446, 153] width 65 height 8
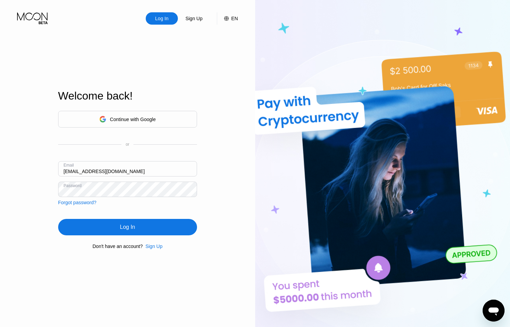
drag, startPoint x: 71, startPoint y: 171, endPoint x: 76, endPoint y: 172, distance: 5.5
click at [71, 171] on input "[EMAIL_ADDRESS][DOMAIN_NAME]" at bounding box center [127, 168] width 139 height 15
type input "[EMAIL_ADDRESS][DOMAIN_NAME]"
click at [172, 229] on div "Log In" at bounding box center [127, 227] width 139 height 16
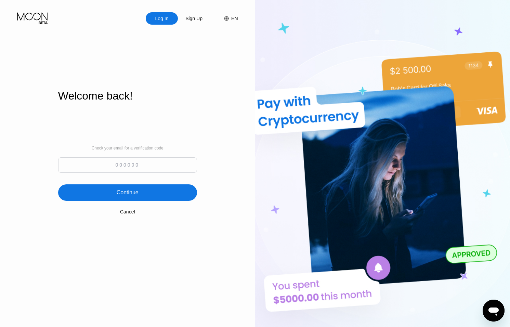
click at [186, 163] on input at bounding box center [127, 164] width 139 height 15
click at [131, 212] on div "Cancel" at bounding box center [127, 211] width 15 height 5
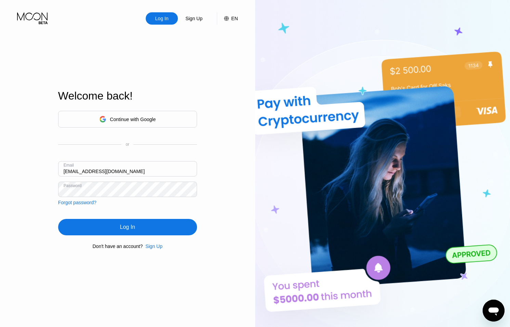
click at [72, 172] on input "ceo@dithailand.com" at bounding box center [127, 168] width 139 height 15
type input "sep@dithailand.com"
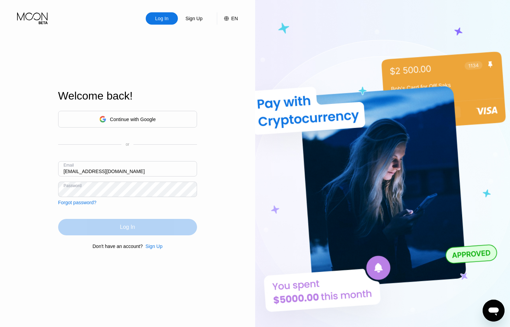
click at [117, 229] on div "Log In" at bounding box center [127, 227] width 139 height 16
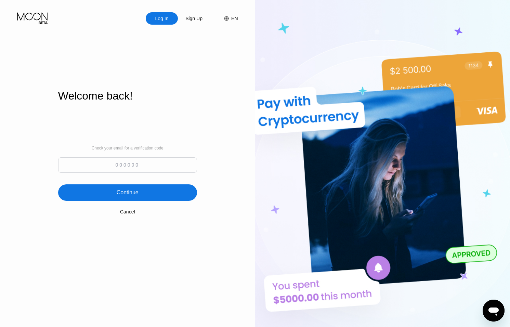
click at [144, 166] on input at bounding box center [127, 164] width 139 height 15
type input "389475"
drag, startPoint x: 160, startPoint y: 190, endPoint x: 170, endPoint y: 180, distance: 13.5
click at [160, 190] on div "Continue" at bounding box center [127, 192] width 139 height 16
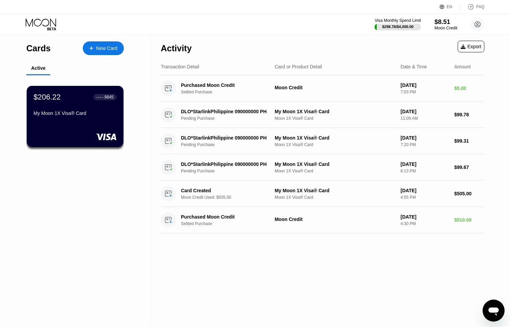
click at [444, 25] on div "$8.51" at bounding box center [445, 21] width 23 height 7
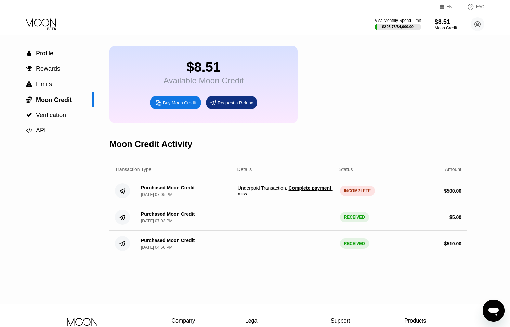
scroll to position [24, 0]
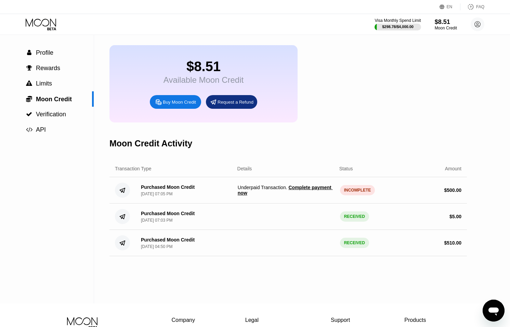
click at [368, 187] on div "INCOMPLETE" at bounding box center [357, 190] width 35 height 10
click at [361, 192] on div "INCOMPLETE" at bounding box center [357, 190] width 35 height 10
click at [489, 302] on div "Open messaging window" at bounding box center [493, 310] width 21 height 21
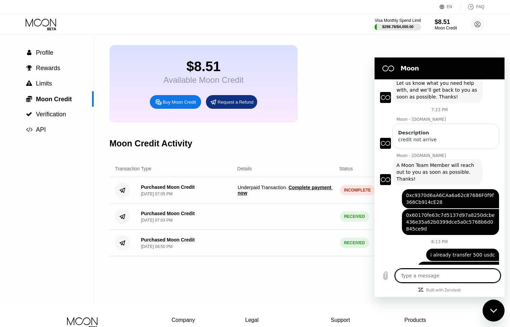
scroll to position [46, 0]
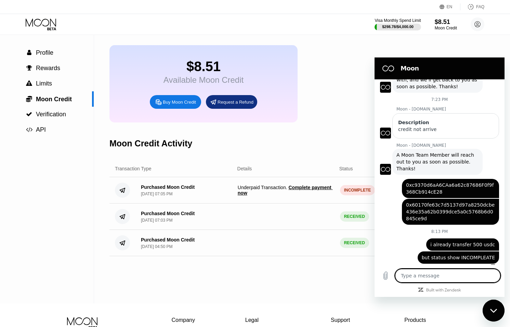
click at [490, 314] on div "Close messaging window" at bounding box center [493, 310] width 21 height 21
type textarea "x"
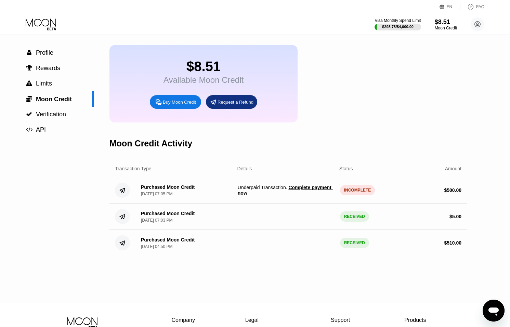
click at [293, 189] on span "Complete payment now" at bounding box center [285, 190] width 95 height 11
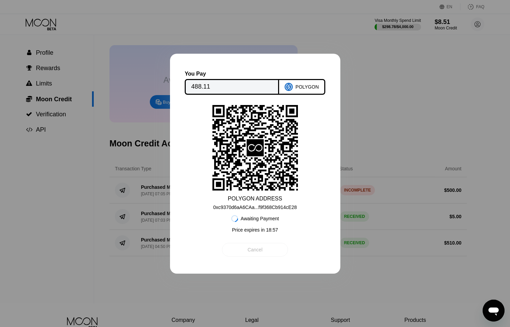
click at [275, 248] on div "Cancel" at bounding box center [255, 250] width 66 height 14
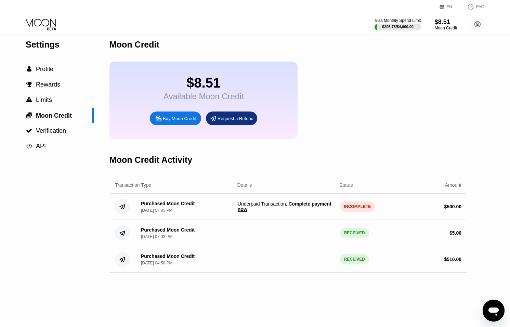
scroll to position [0, 0]
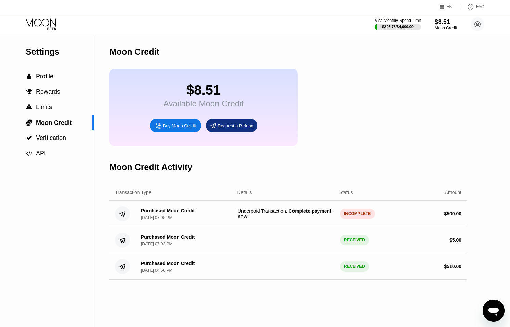
click at [171, 128] on div "Buy Moon Credit" at bounding box center [179, 126] width 33 height 6
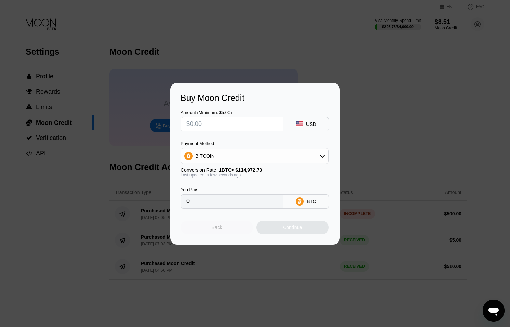
click at [225, 234] on div "Back" at bounding box center [216, 227] width 72 height 14
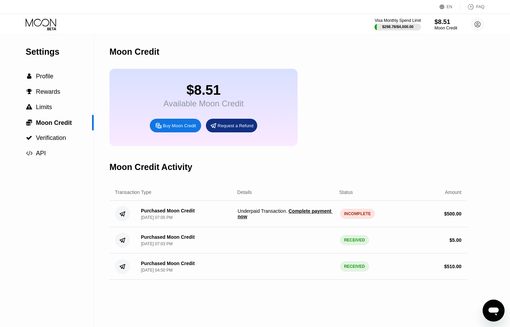
click at [450, 25] on div "$8.51" at bounding box center [445, 21] width 23 height 7
click at [485, 21] on div "Visa Monthly Spend Limit $298.78 / $4,000.00 $8.51 Moon Credit sep@dithailand.c…" at bounding box center [255, 24] width 510 height 21
click at [482, 23] on circle at bounding box center [477, 24] width 14 height 14
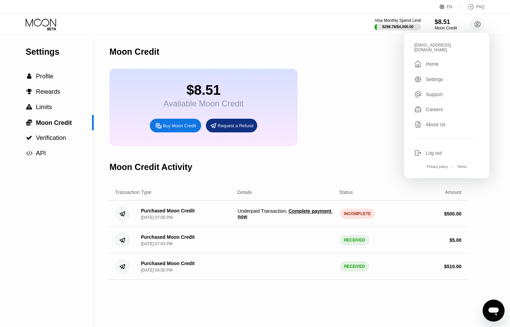
click at [444, 60] on div " Home" at bounding box center [446, 64] width 65 height 8
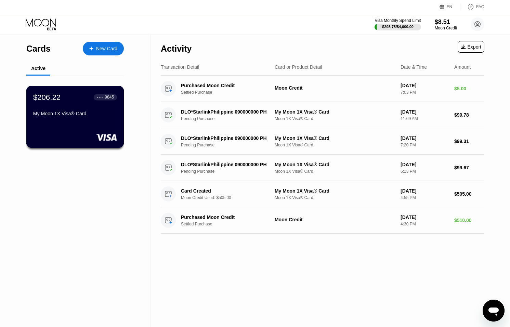
click at [75, 137] on div at bounding box center [75, 137] width 84 height 7
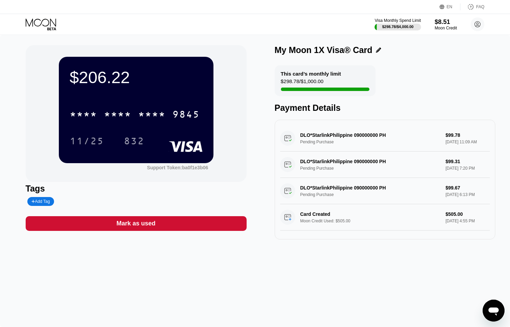
click at [47, 32] on div "Visa Monthly Spend Limit $298.78 / $4,000.00 $8.51 Moon Credit sep@dithailand.c…" at bounding box center [255, 24] width 510 height 21
click at [47, 22] on icon at bounding box center [42, 24] width 32 height 12
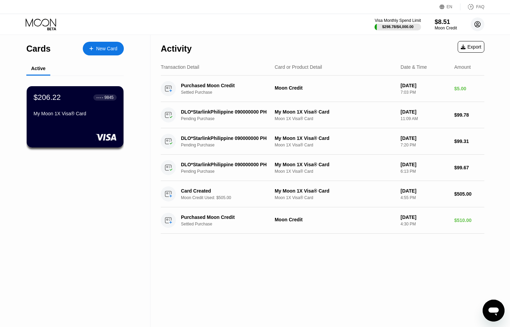
click at [477, 27] on circle at bounding box center [477, 24] width 14 height 14
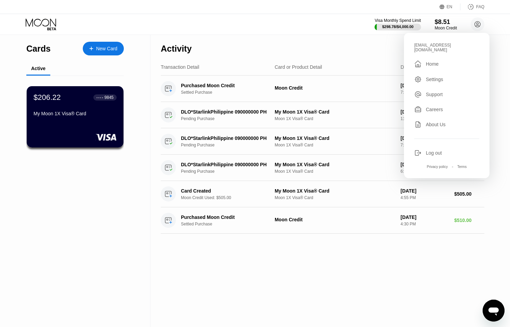
click at [436, 150] on div "Log out" at bounding box center [433, 152] width 16 height 5
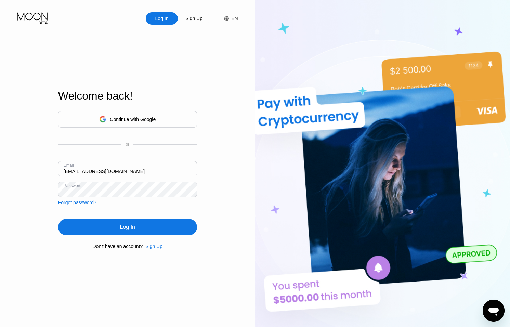
click at [71, 171] on div "Email ceo@dithailand.com" at bounding box center [127, 171] width 139 height 21
click at [72, 171] on input "[EMAIL_ADDRESS][DOMAIN_NAME]" at bounding box center [127, 168] width 139 height 15
type input "card18@dithailand.com"
click at [128, 224] on div "Log In" at bounding box center [127, 226] width 15 height 7
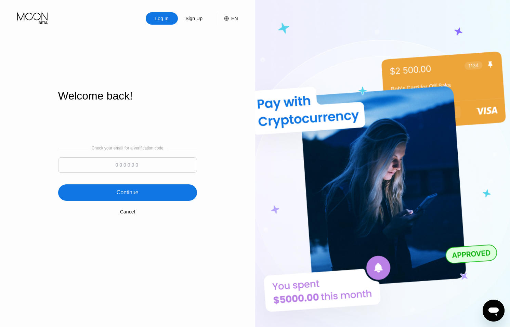
click at [141, 168] on input at bounding box center [127, 164] width 139 height 15
type input "133305"
click at [153, 189] on div "Continue" at bounding box center [127, 192] width 139 height 16
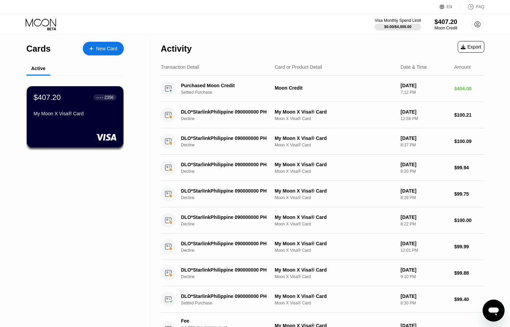
click at [451, 26] on div "Moon Credit" at bounding box center [445, 28] width 23 height 5
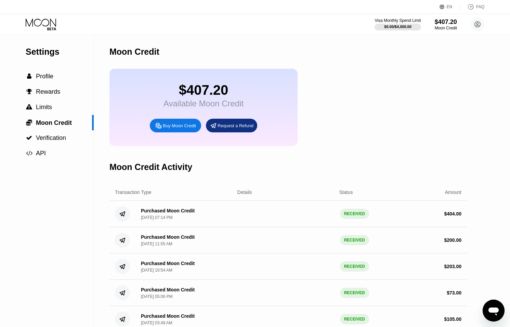
click at [152, 221] on div "Purchased Moon Credit Sep 20, 2025, 07:14 PM RECEIVED $ 404.00" at bounding box center [287, 214] width 357 height 26
click at [469, 26] on div "Visa Monthly Spend Limit $0.00 / $4,000.00 $407.20 Moon Credit card18@dithailan…" at bounding box center [429, 24] width 110 height 14
click at [476, 25] on circle at bounding box center [477, 24] width 14 height 14
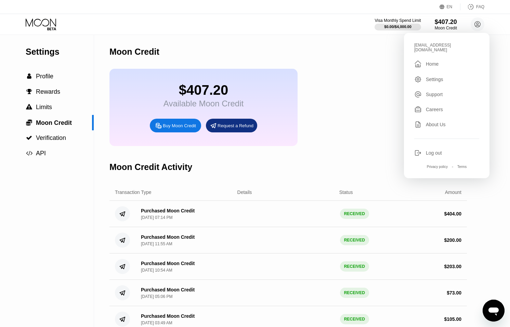
click at [421, 149] on icon at bounding box center [418, 153] width 8 height 8
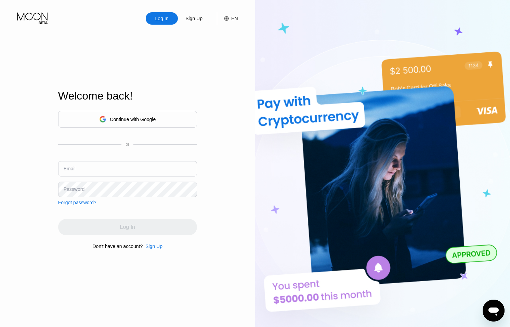
type input "[EMAIL_ADDRESS][DOMAIN_NAME]"
click at [73, 170] on div "Email [EMAIL_ADDRESS][DOMAIN_NAME]" at bounding box center [127, 171] width 139 height 21
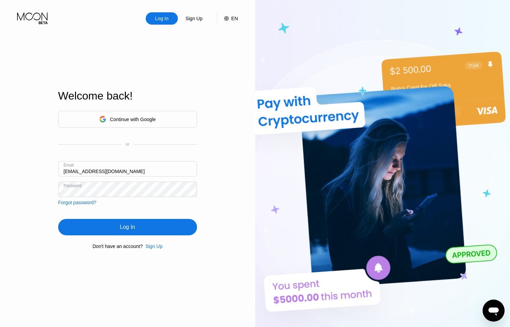
click at [72, 171] on input "[EMAIL_ADDRESS][DOMAIN_NAME]" at bounding box center [127, 168] width 139 height 15
